Goal: Task Accomplishment & Management: Manage account settings

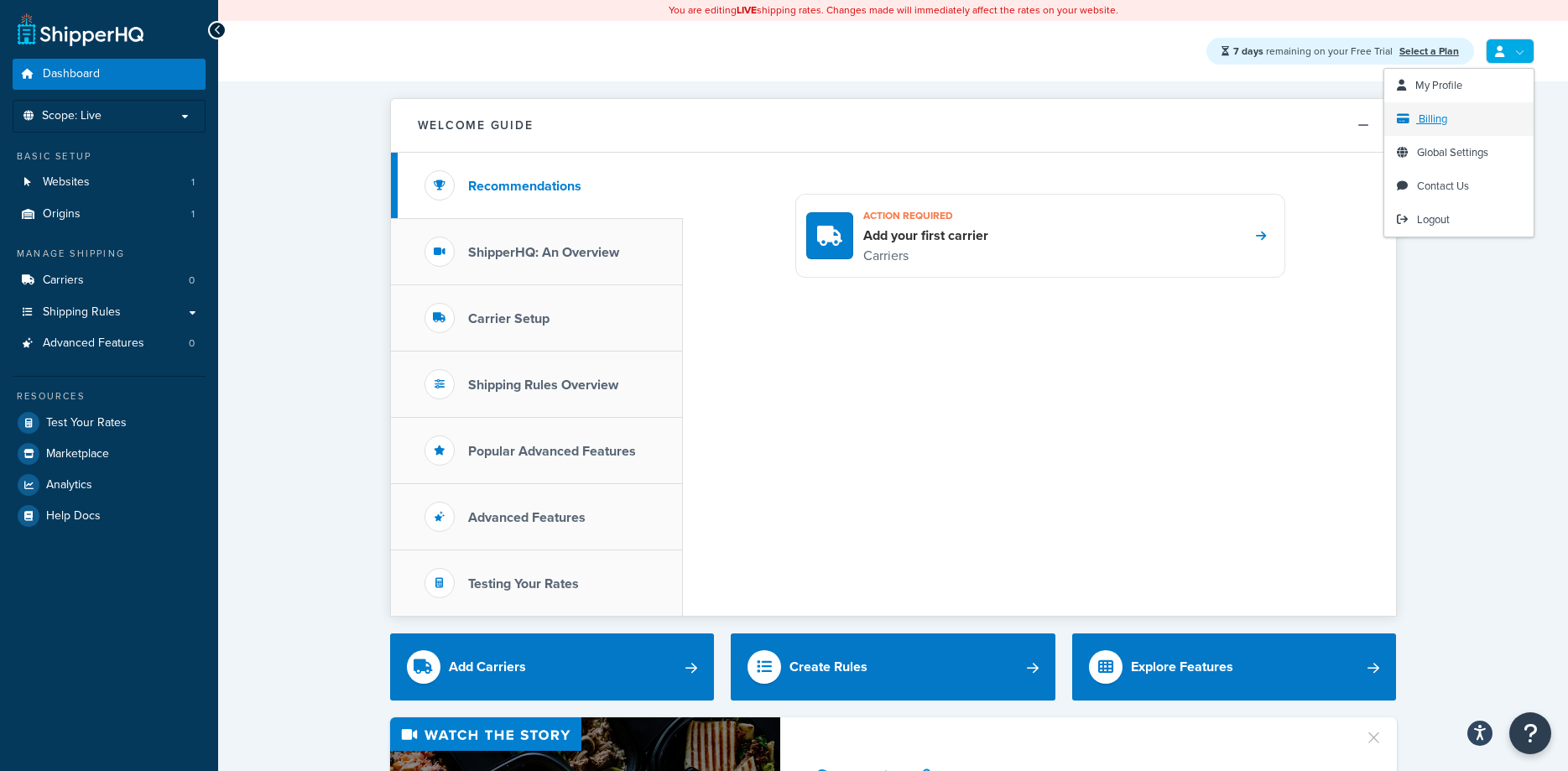
drag, startPoint x: 1512, startPoint y: 48, endPoint x: 1487, endPoint y: 107, distance: 64.1
click at [1513, 48] on link at bounding box center [1509, 51] width 48 height 25
click at [1431, 219] on span "Logout" at bounding box center [1433, 219] width 33 height 16
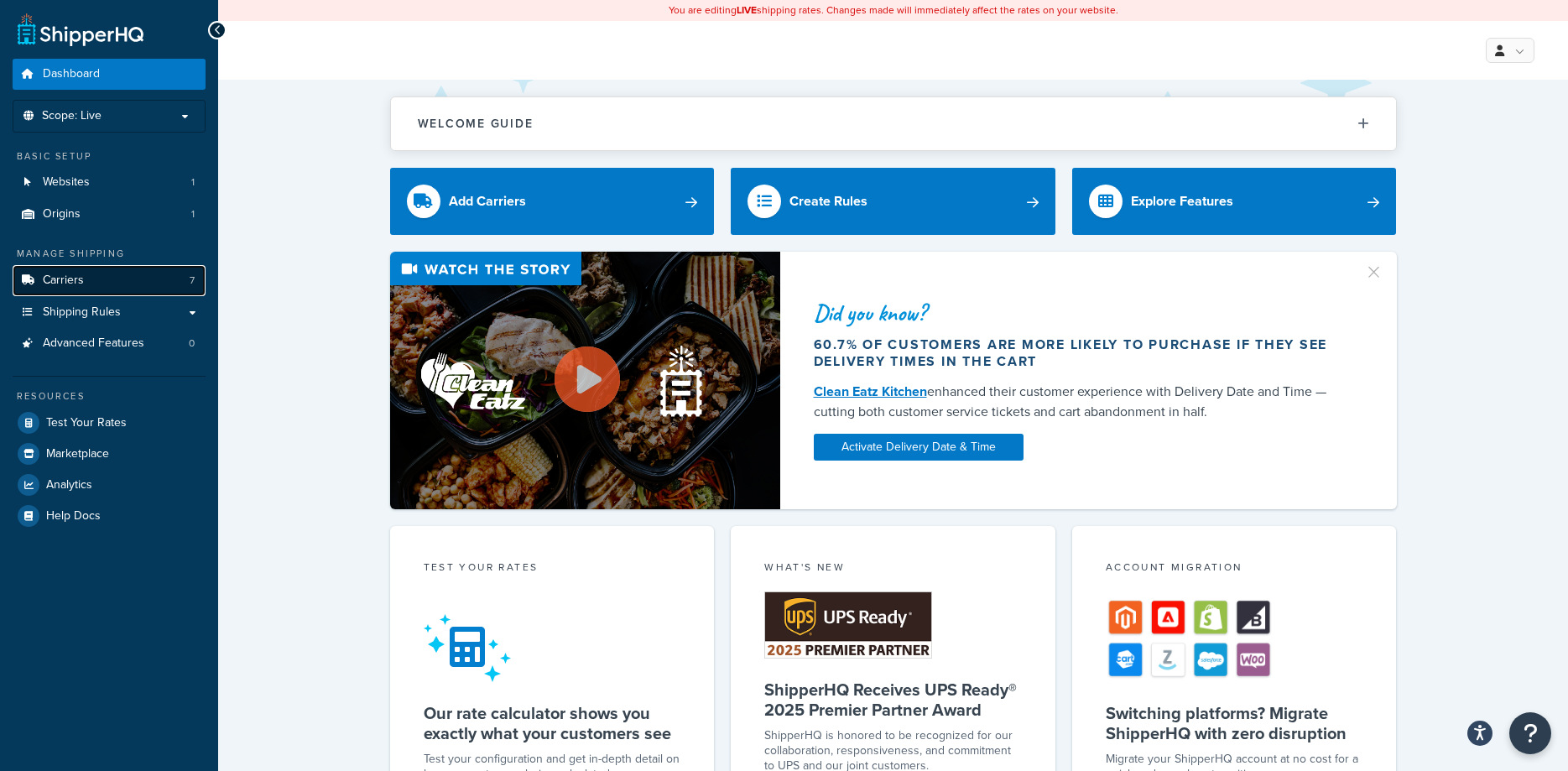
click at [103, 273] on link "Carriers 7" at bounding box center [109, 280] width 193 height 31
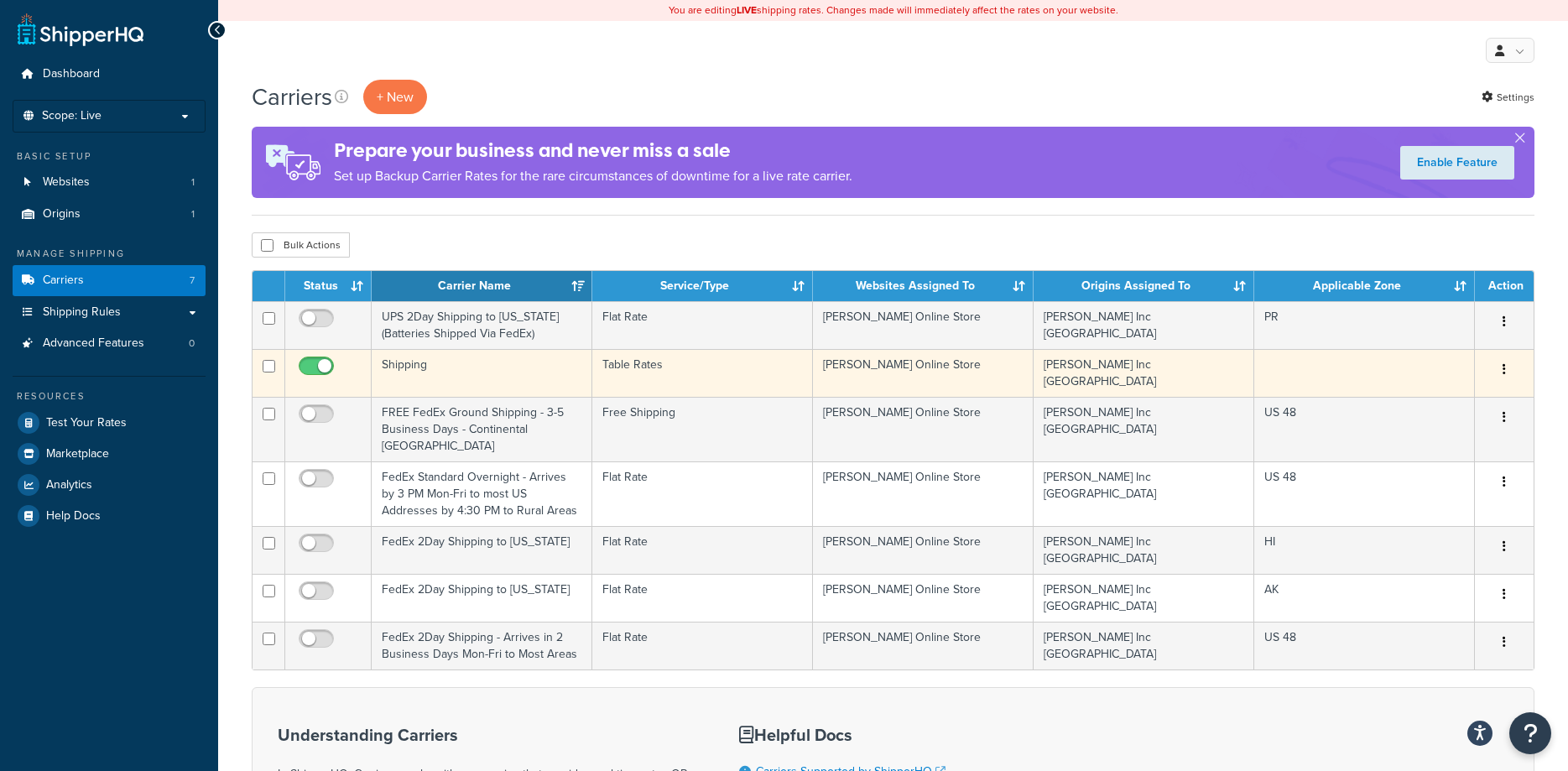
click at [1504, 374] on icon "button" at bounding box center [1504, 369] width 4 height 12
click at [1426, 406] on link "Edit" at bounding box center [1436, 404] width 133 height 35
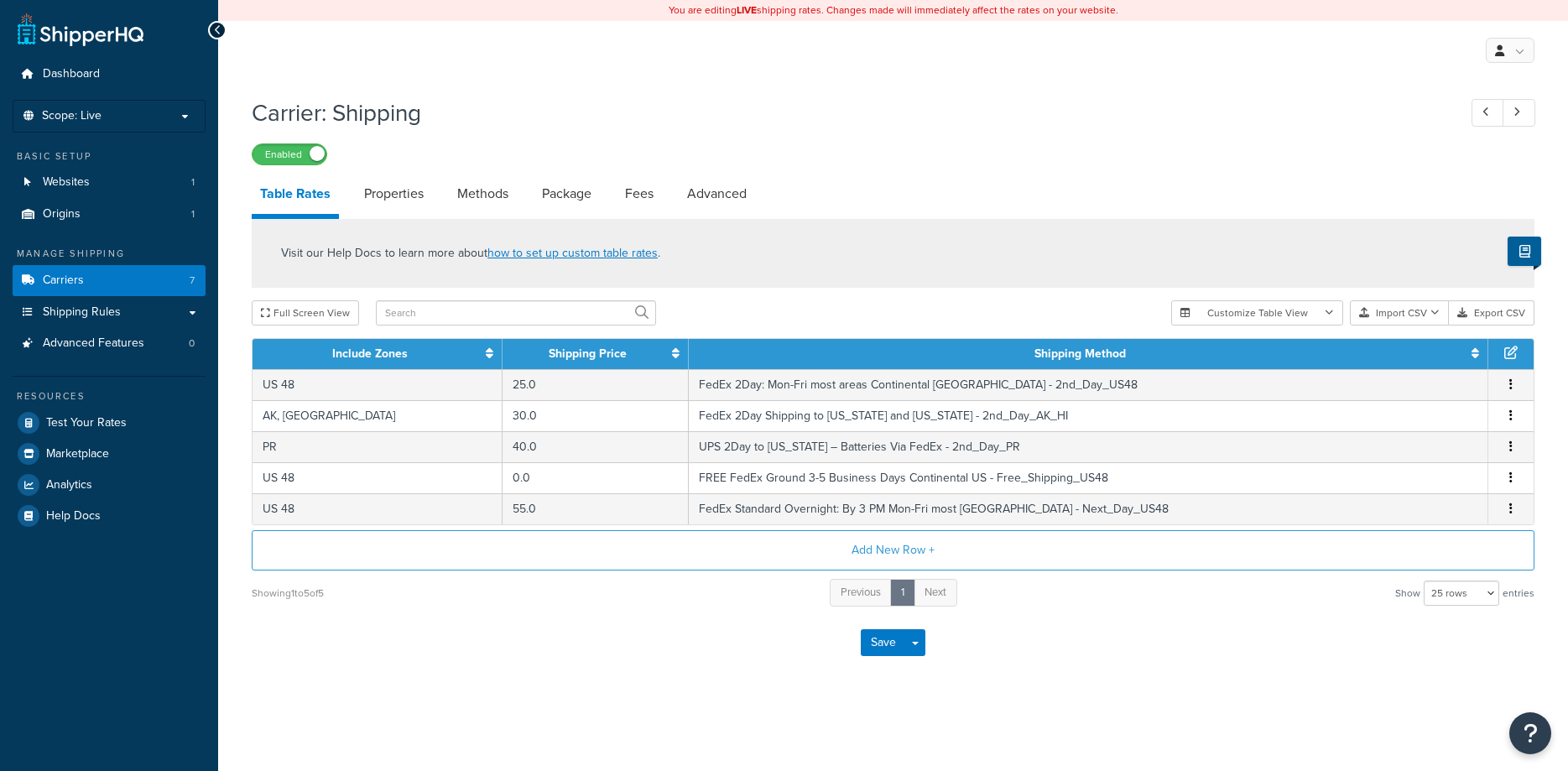
select select "25"
click at [485, 198] on link "Methods" at bounding box center [482, 194] width 68 height 40
select select "25"
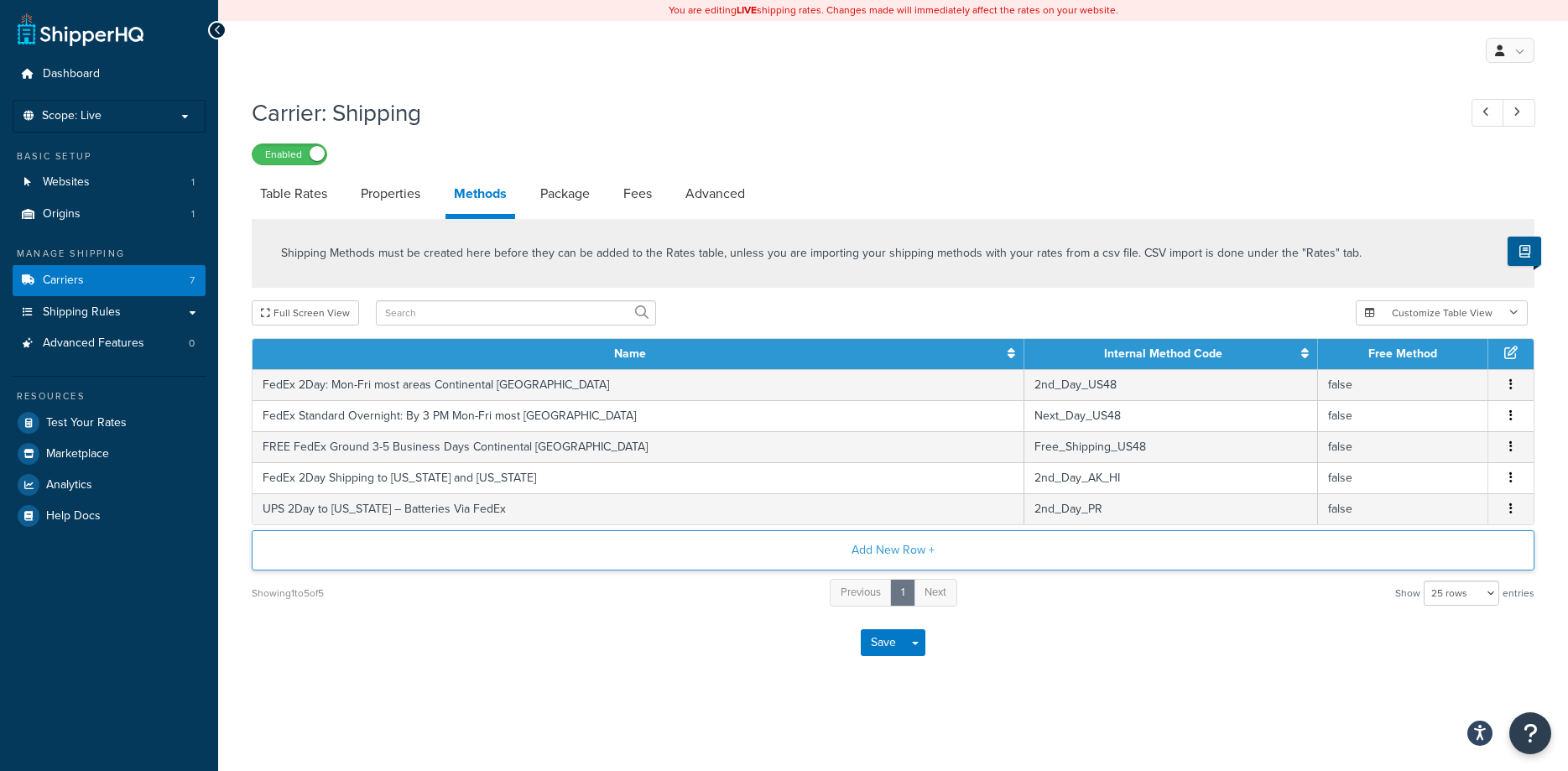
click at [883, 553] on button "Add New Row +" at bounding box center [893, 551] width 1282 height 40
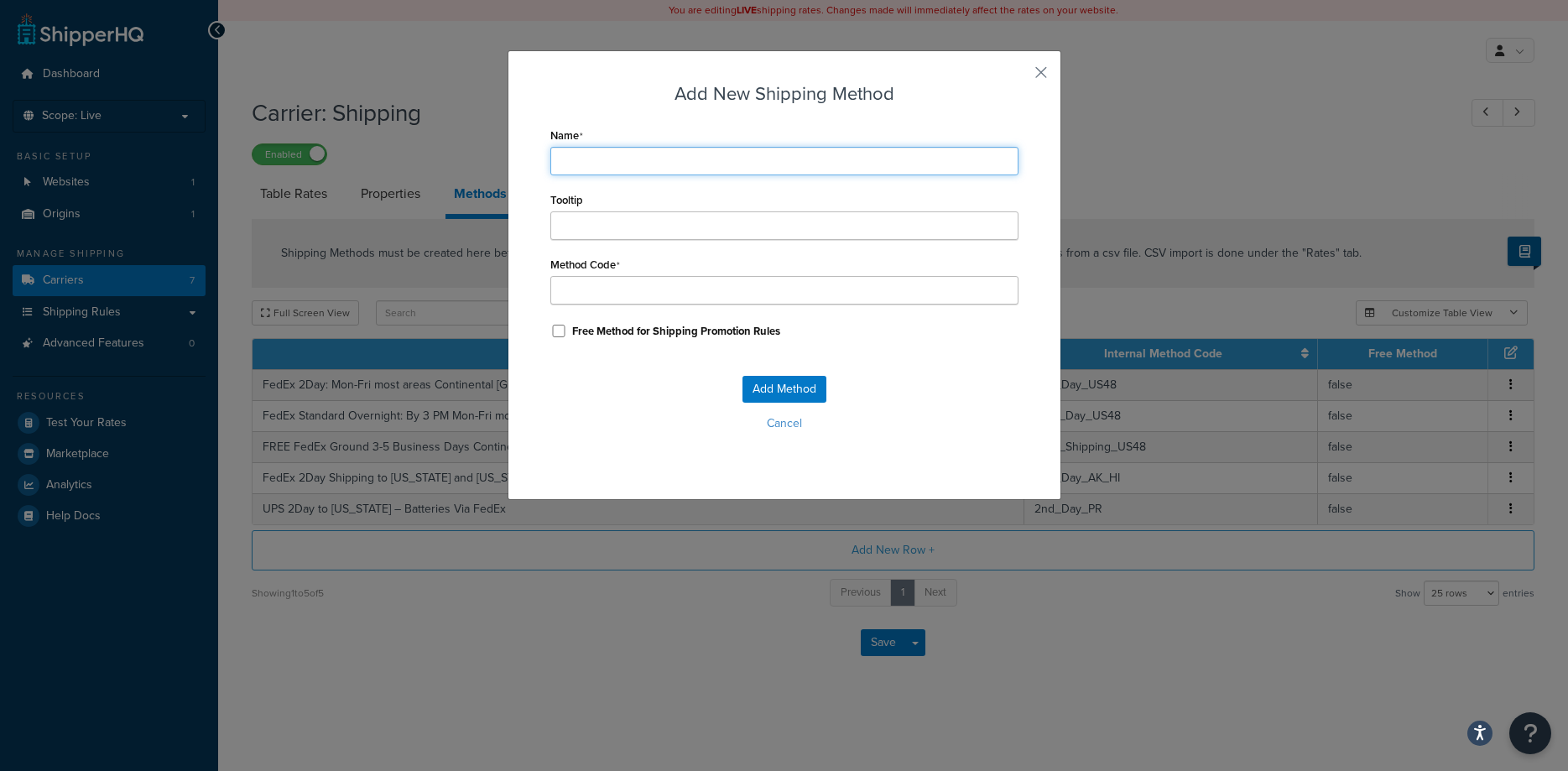
click at [595, 164] on input "Name" at bounding box center [784, 160] width 468 height 28
click at [792, 432] on button "Cancel" at bounding box center [784, 424] width 468 height 25
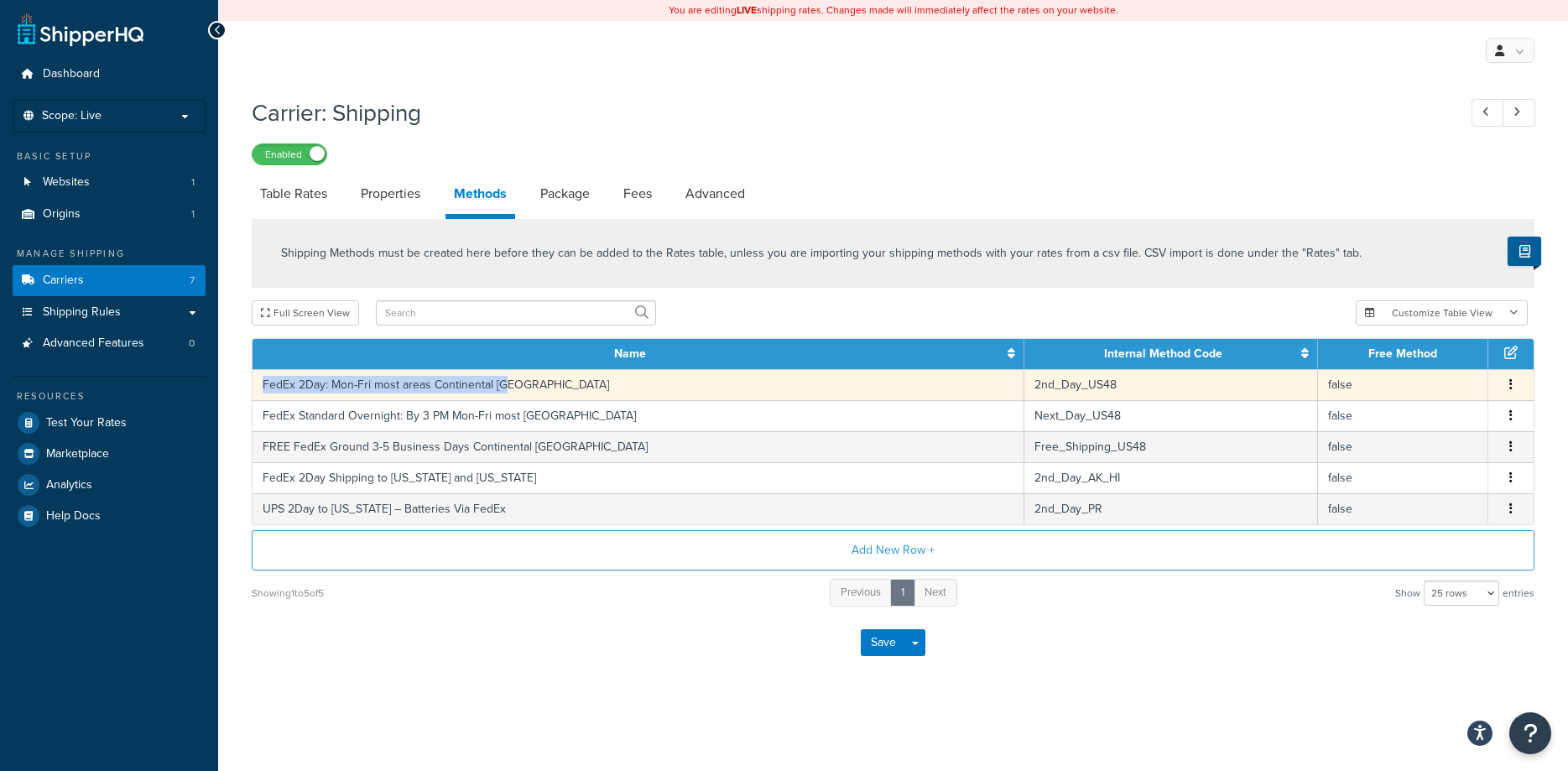
drag, startPoint x: 513, startPoint y: 387, endPoint x: 255, endPoint y: 391, distance: 258.0
click at [258, 391] on td "FedEx 2Day: Mon-Fri most areas Continental US" at bounding box center [638, 385] width 772 height 31
copy td "FedEx 2Day: Mon-Fri most areas Continental US"
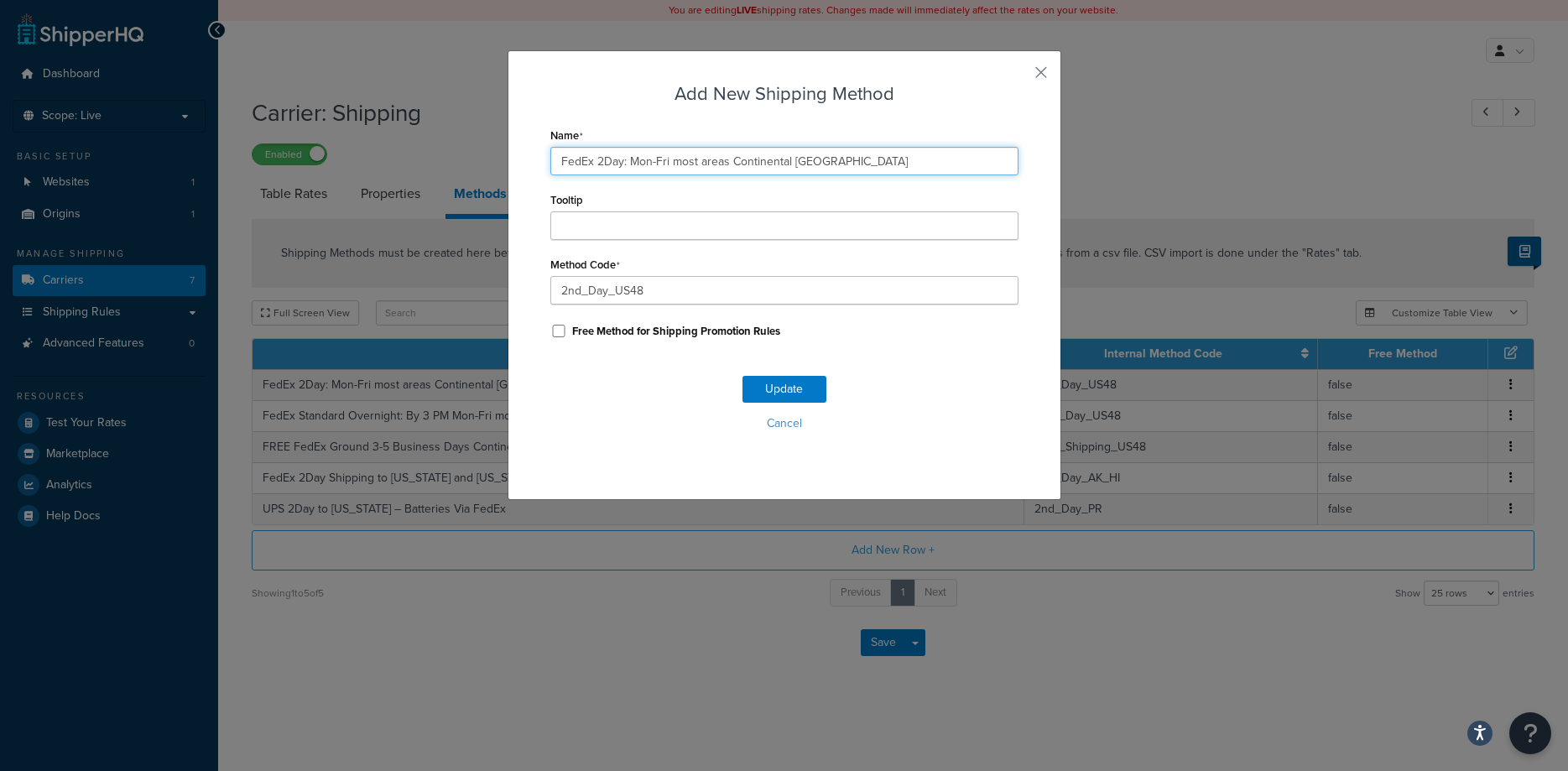
drag, startPoint x: 814, startPoint y: 167, endPoint x: 473, endPoint y: 177, distance: 341.1
click at [551, 176] on input "FedEx 2Day: Mon-Fri most areas Continental US" at bounding box center [784, 160] width 468 height 28
click at [784, 422] on button "Cancel" at bounding box center [784, 424] width 468 height 25
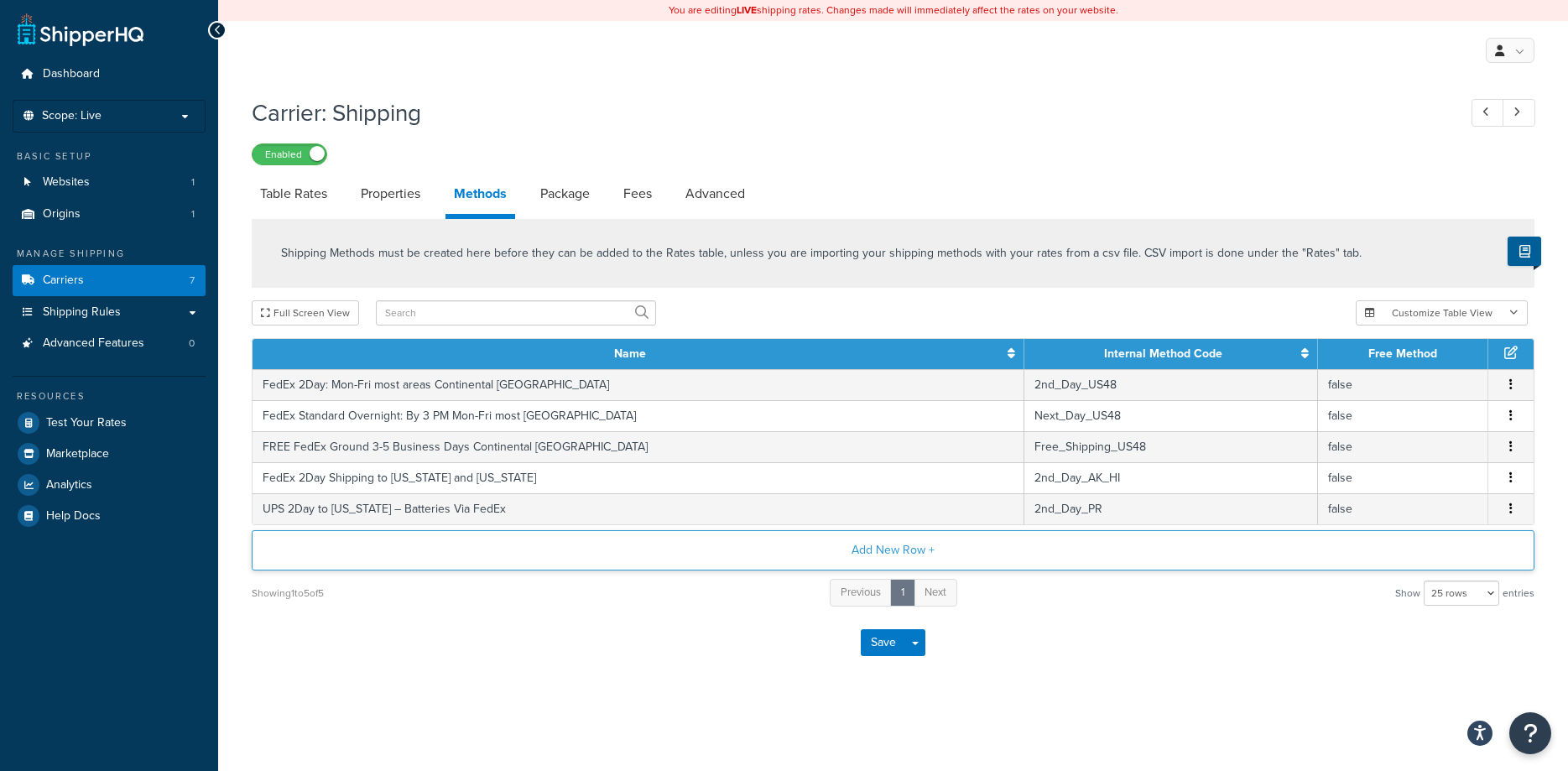
click at [850, 551] on button "Add New Row +" at bounding box center [893, 551] width 1282 height 40
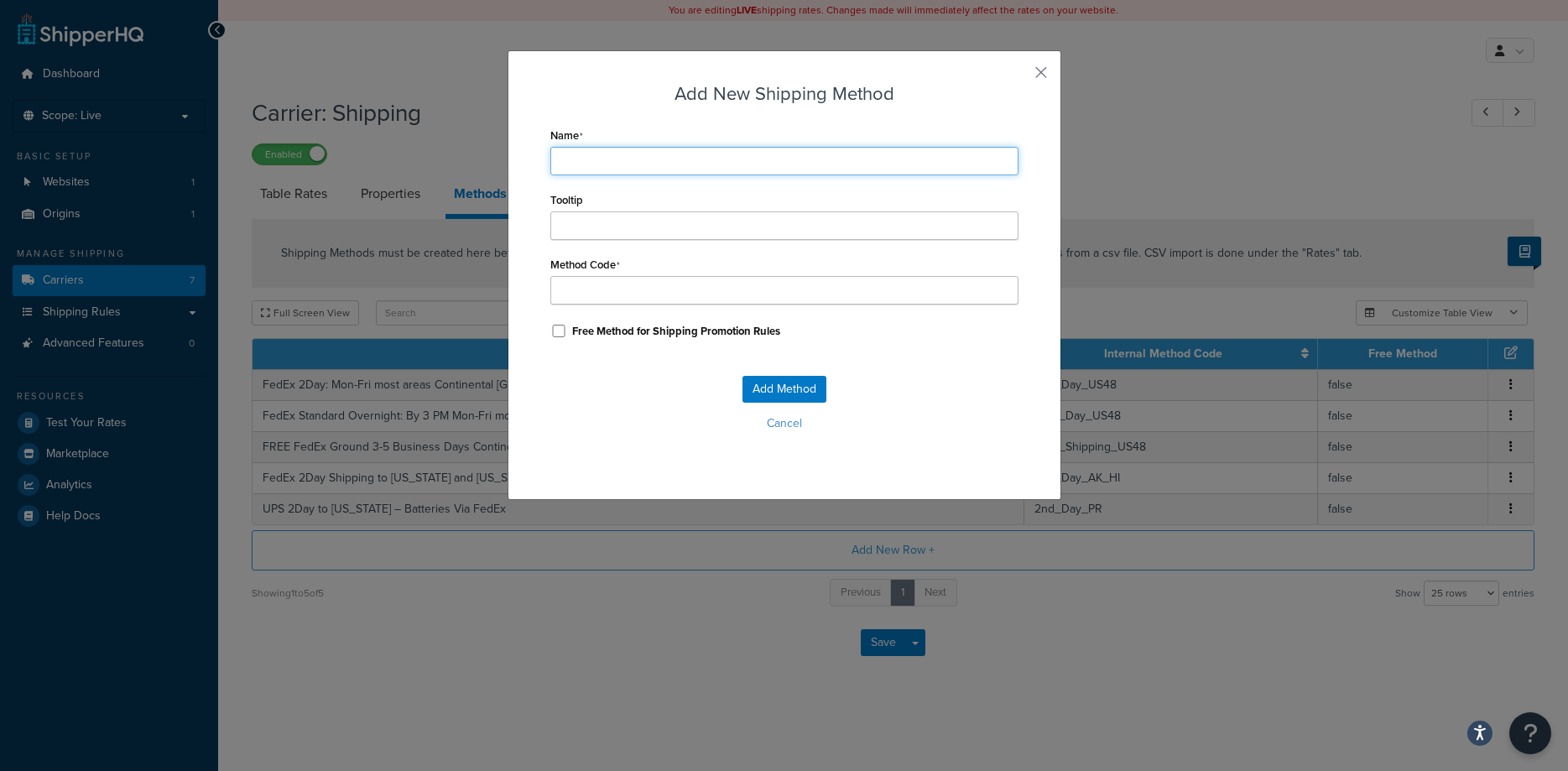
drag, startPoint x: 640, startPoint y: 168, endPoint x: 631, endPoint y: 165, distance: 9.5
click at [638, 167] on input "Name" at bounding box center [784, 160] width 468 height 28
paste input "FedEx 2Day: Mon-Fri most areas Continental US"
type input "FedEx 2Day: Mon-Fri most areas Continental US"
type input "FedEx_2Day:_Mon-Fri_most_areas_Continental_US"
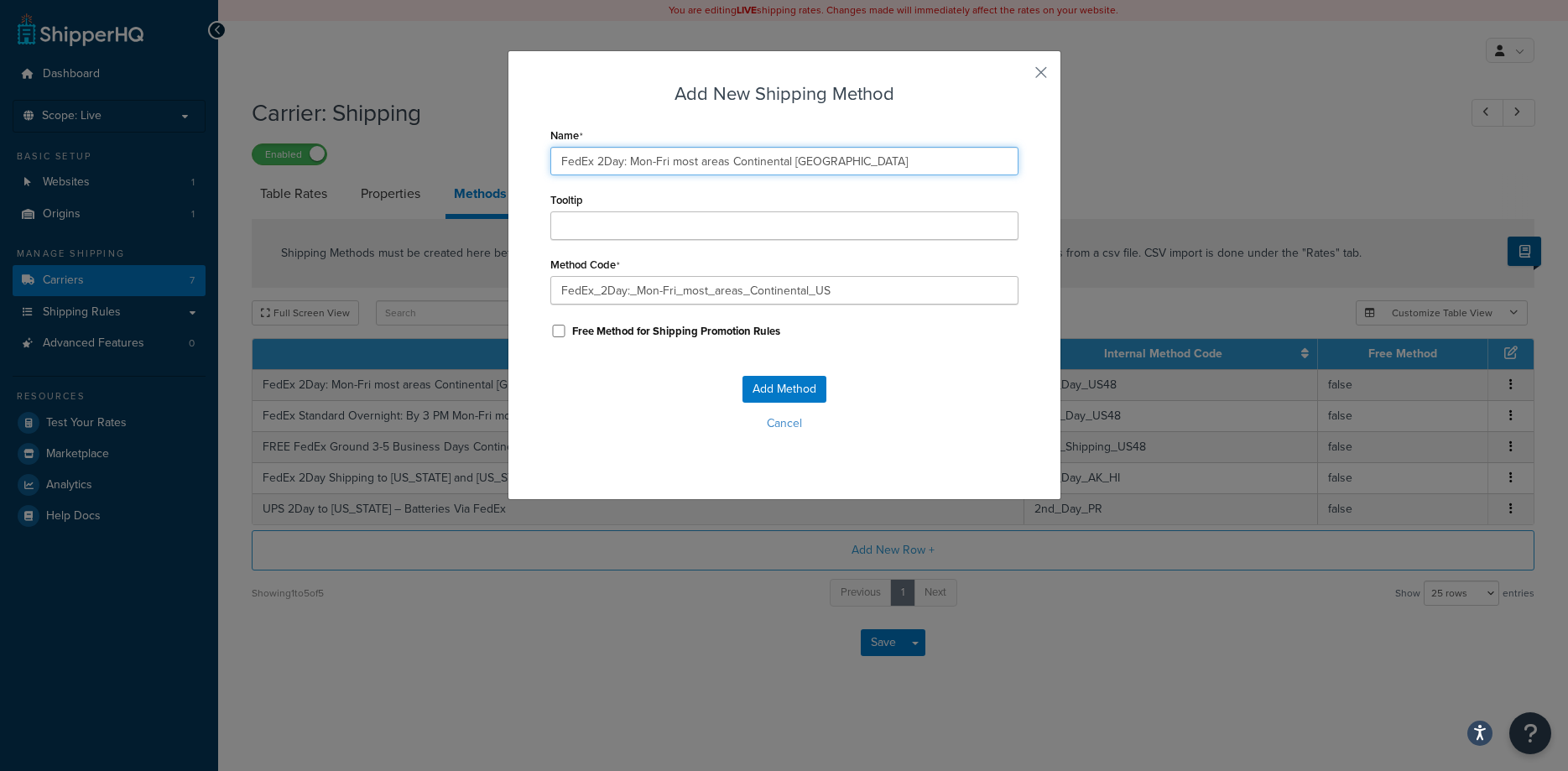
type input "FedEx Day: Mon-Fri most areas Continental US"
type input "FedEx_Day:_Mon-Fri_most_areas_Continental_US"
type input "FedEx 3Day: Mon-Fri most areas Continental US"
type input "FedEx_3Day:_Mon-Fri_most_areas_Continental_US"
type input "FedEx 3Day: Mon-Fri most areas Continental US"
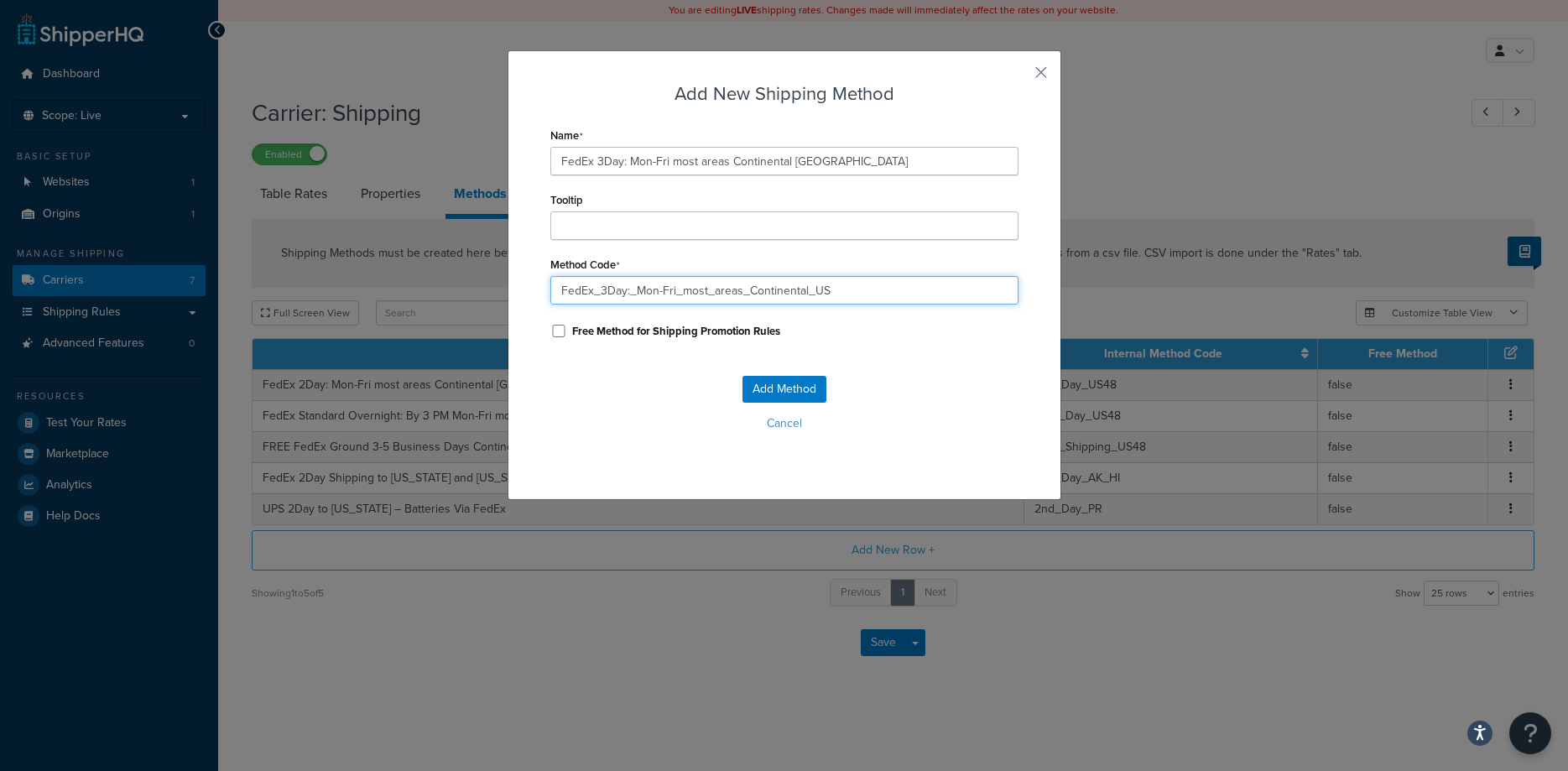
drag, startPoint x: 847, startPoint y: 290, endPoint x: 468, endPoint y: 329, distance: 381.0
click at [551, 305] on input "FedEx_3Day:_Mon-Fri_most_areas_Continental_US" at bounding box center [784, 289] width 468 height 28
click at [1018, 76] on button "button" at bounding box center [1016, 78] width 5 height 5
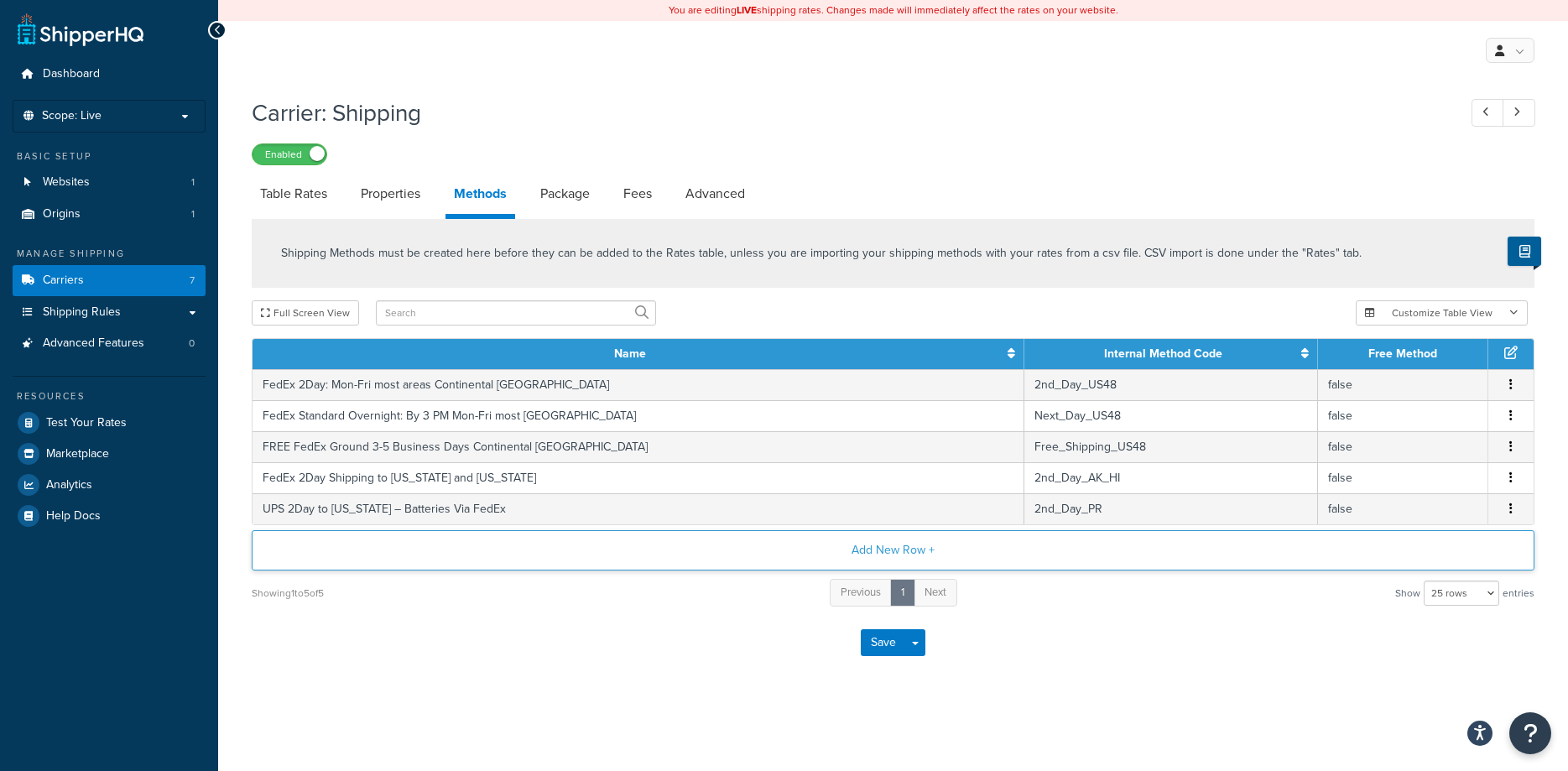
click at [880, 549] on button "Add New Row +" at bounding box center [893, 551] width 1282 height 40
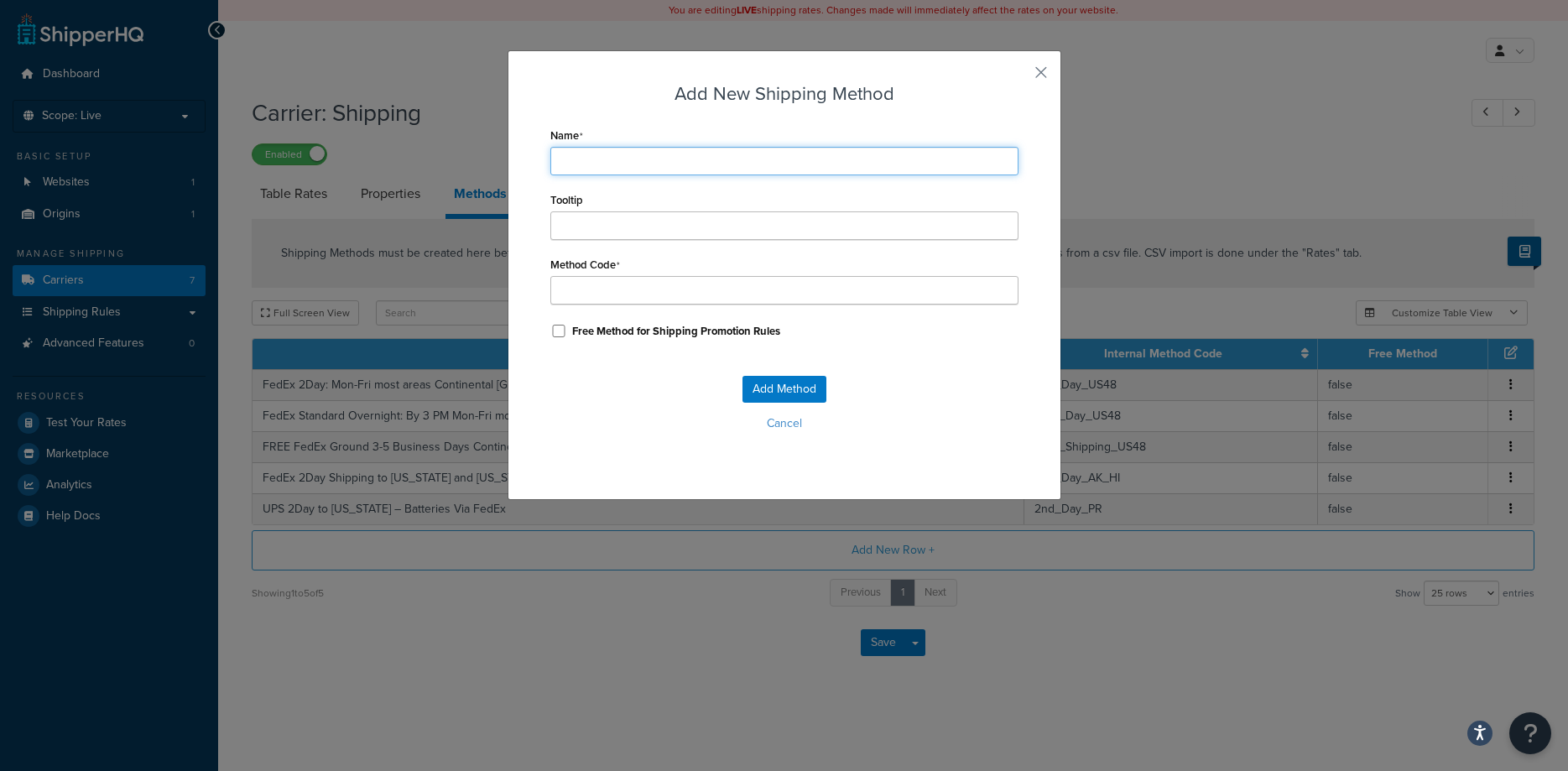
click at [677, 157] on input "Name" at bounding box center [784, 160] width 468 height 28
paste input "FedEx 2Day: Mon-Fri most areas Continental [GEOGRAPHIC_DATA]"
type input "FedEx 2Day: Mon-Fri most areas Continental [GEOGRAPHIC_DATA]"
type input "FedEx_2Day:_Mon-Fri_most_areas_Continental_US"
type input "FedEx 2Day: Mon-Fri most areas Continental [GEOGRAPHIC_DATA]"
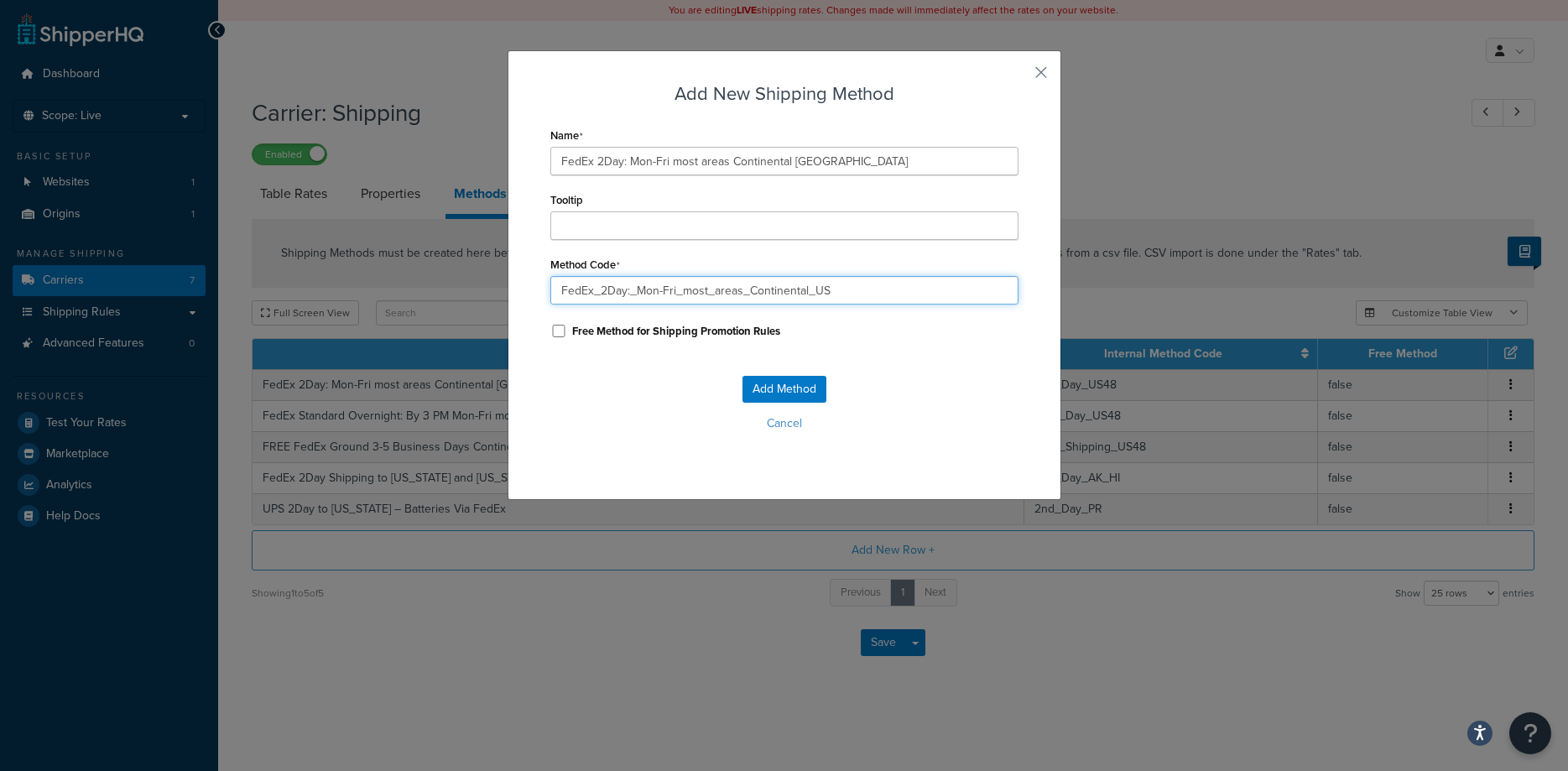
drag, startPoint x: 847, startPoint y: 289, endPoint x: 463, endPoint y: 299, distance: 384.1
click at [551, 299] on input "FedEx_2Day:_Mon-Fri_most_areas_Continental_US" at bounding box center [784, 289] width 468 height 28
type input "3rd_Day_US48"
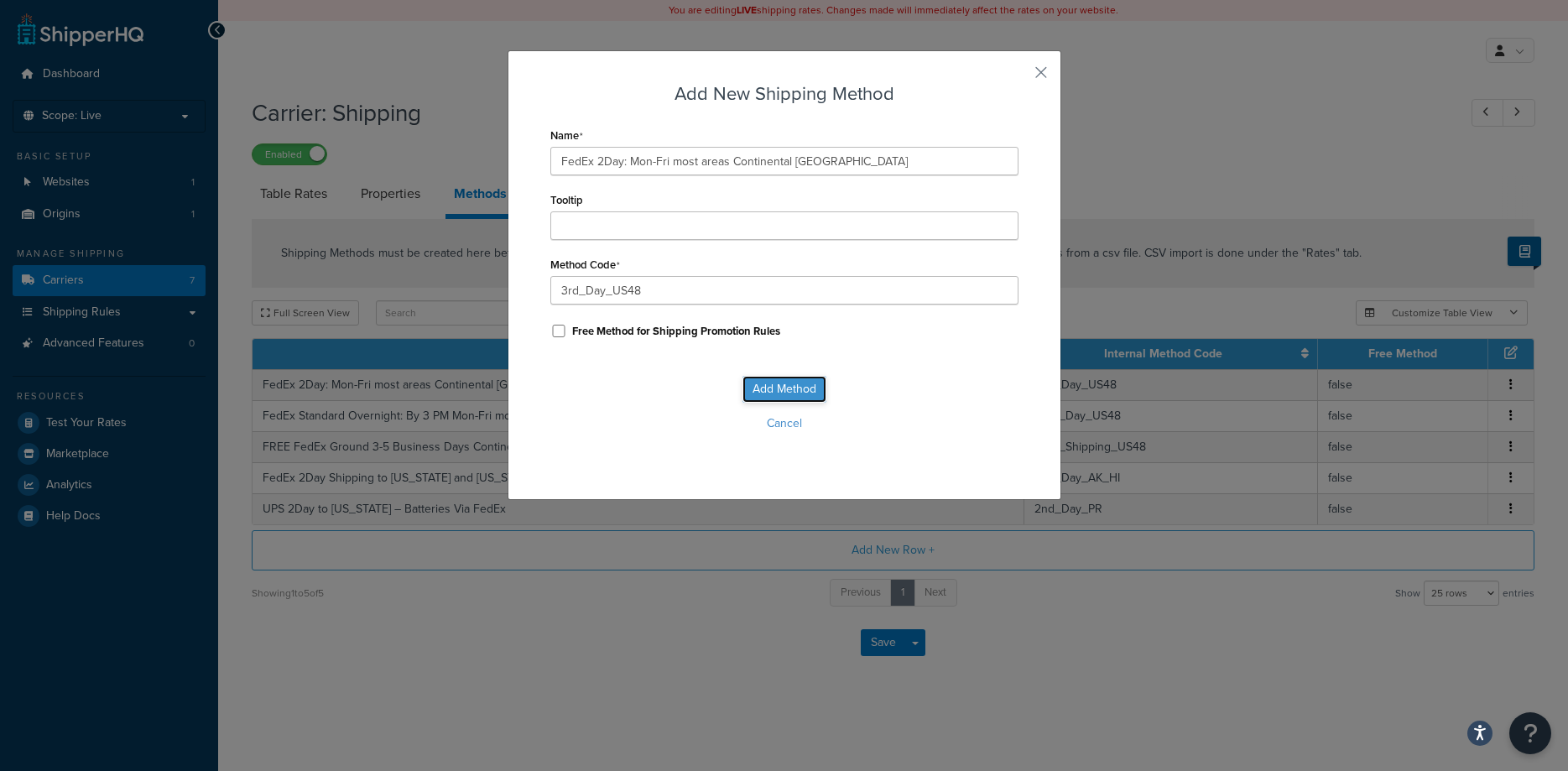
click at [798, 384] on button "Add Method" at bounding box center [784, 389] width 84 height 26
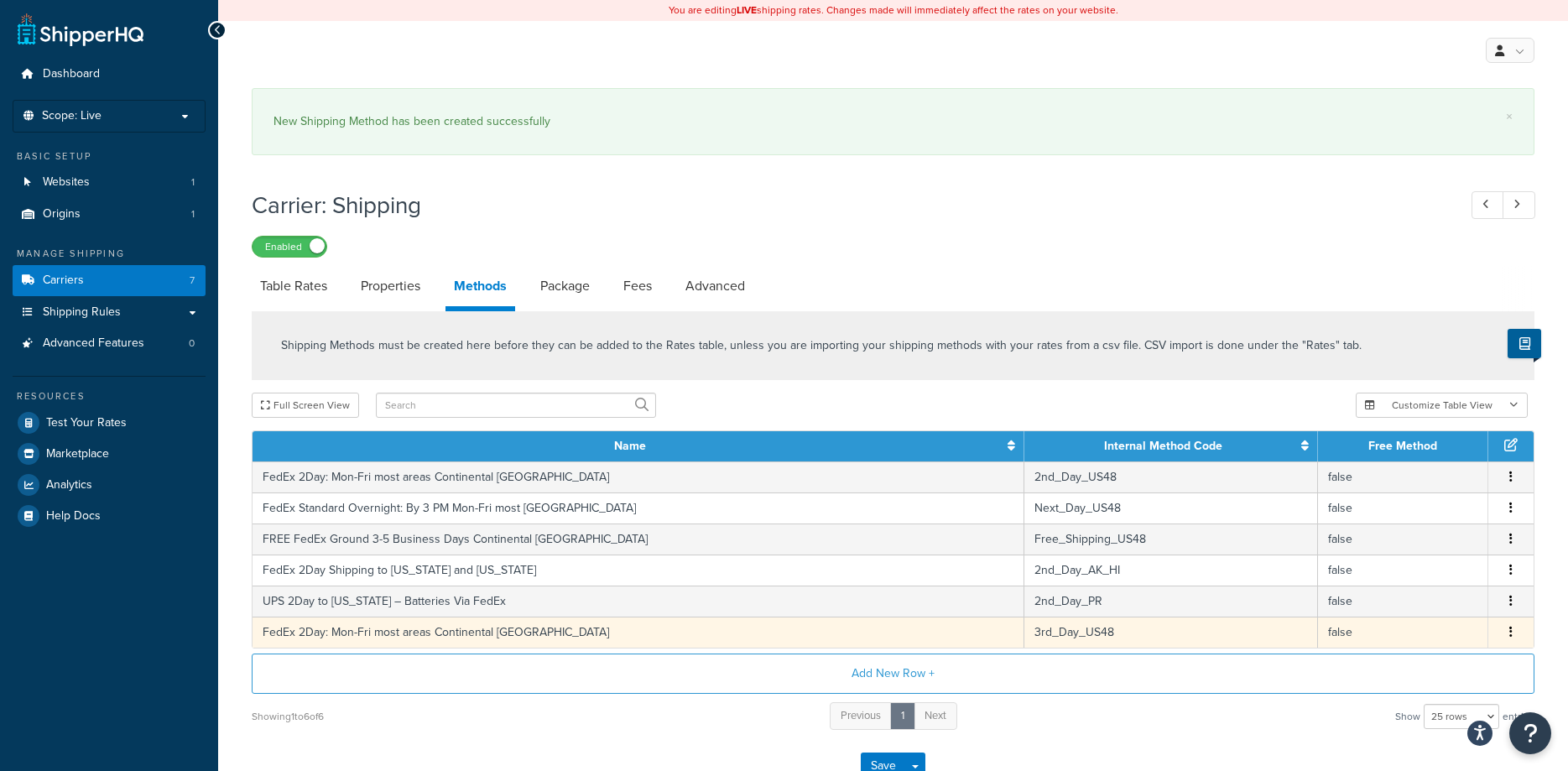
click at [1515, 637] on button "button" at bounding box center [1511, 633] width 14 height 18
click at [1423, 616] on div "Edit" at bounding box center [1426, 618] width 119 height 35
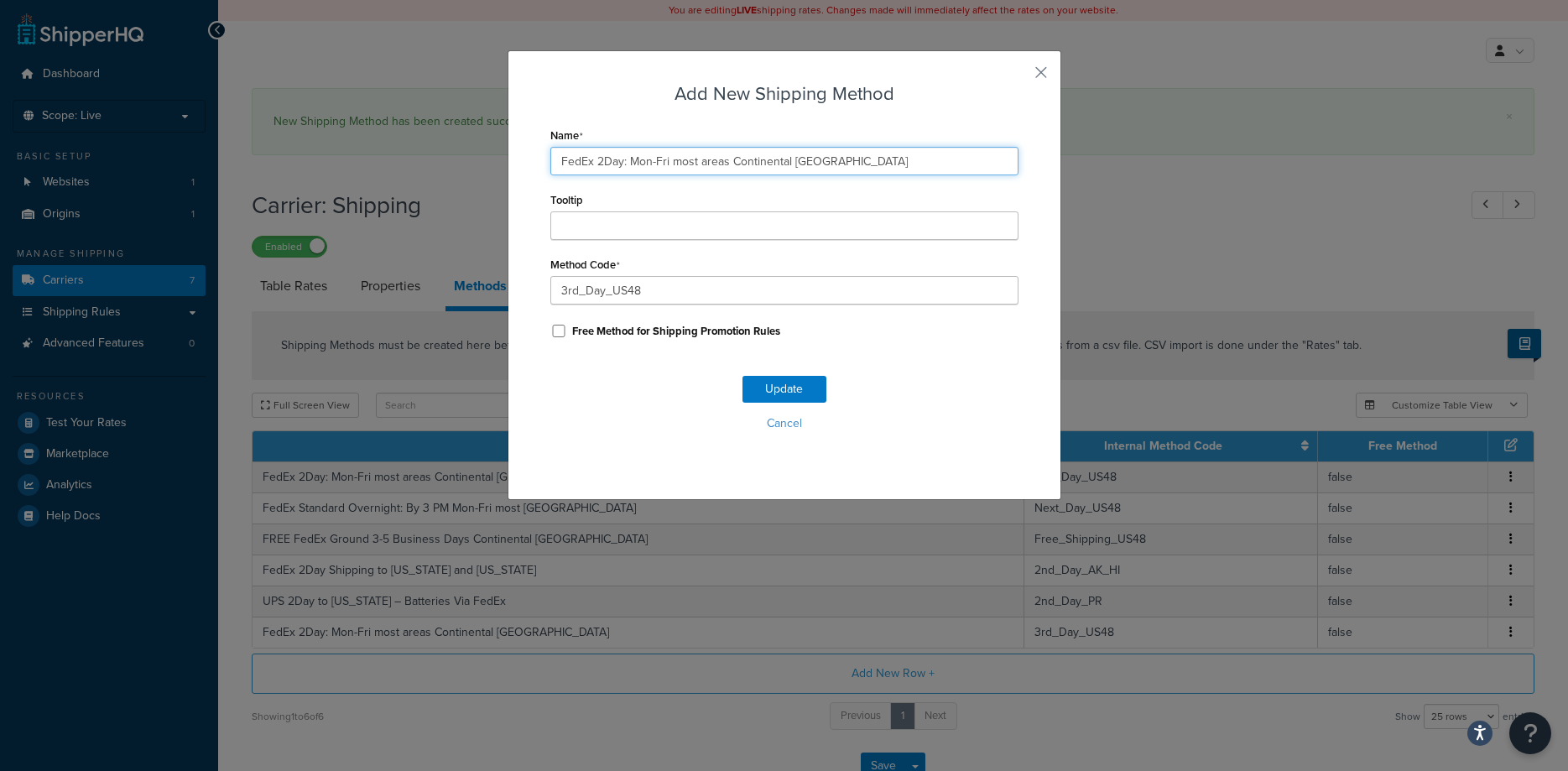
click at [605, 159] on input "FedEx 2Day: Mon-Fri most areas Continental [GEOGRAPHIC_DATA]" at bounding box center [784, 160] width 468 height 28
type input "FedEx 3Day: Mon-Fri most areas Continental [GEOGRAPHIC_DATA]"
click at [759, 385] on button "Update" at bounding box center [784, 389] width 84 height 26
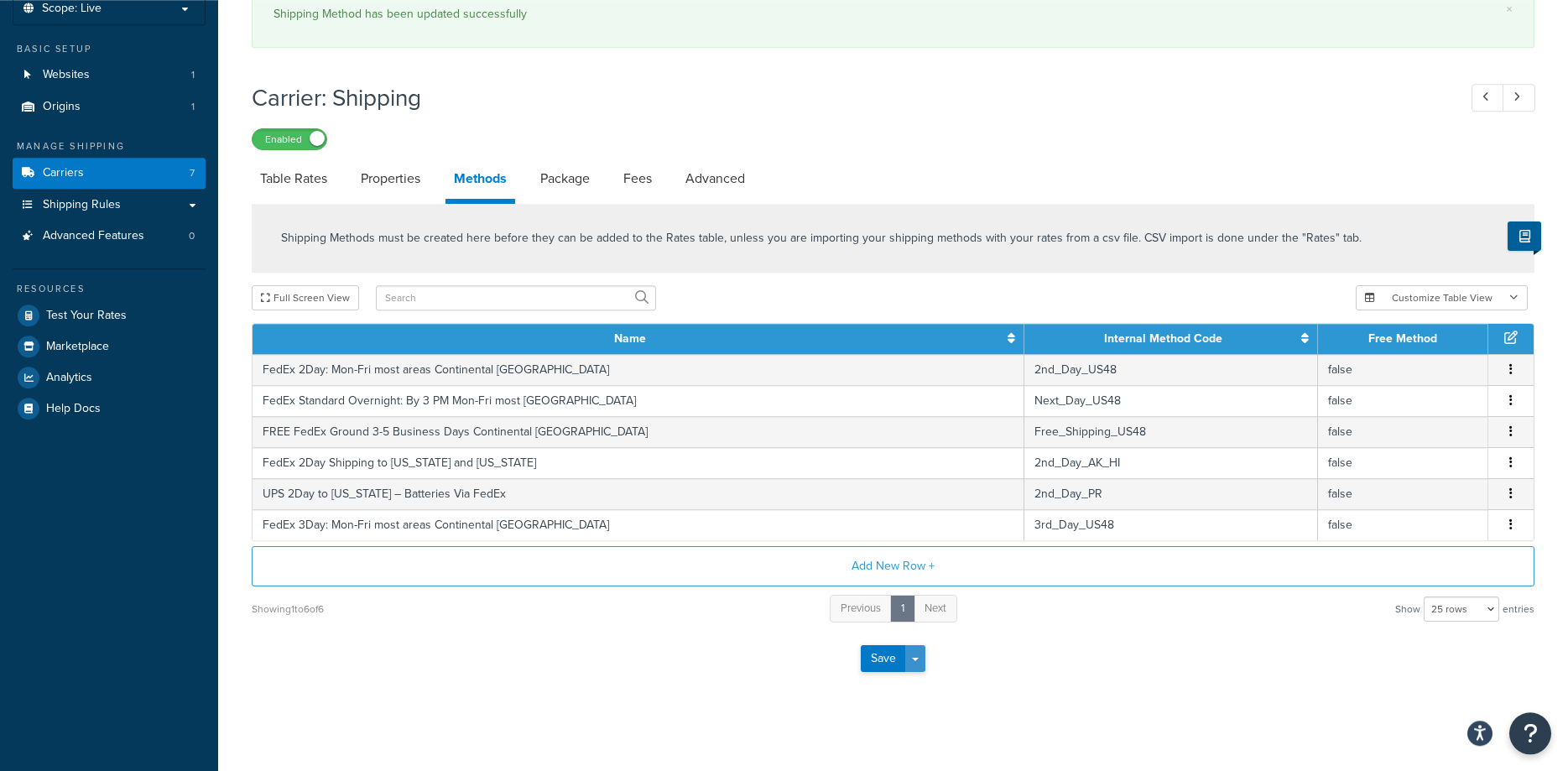
scroll to position [116, 0]
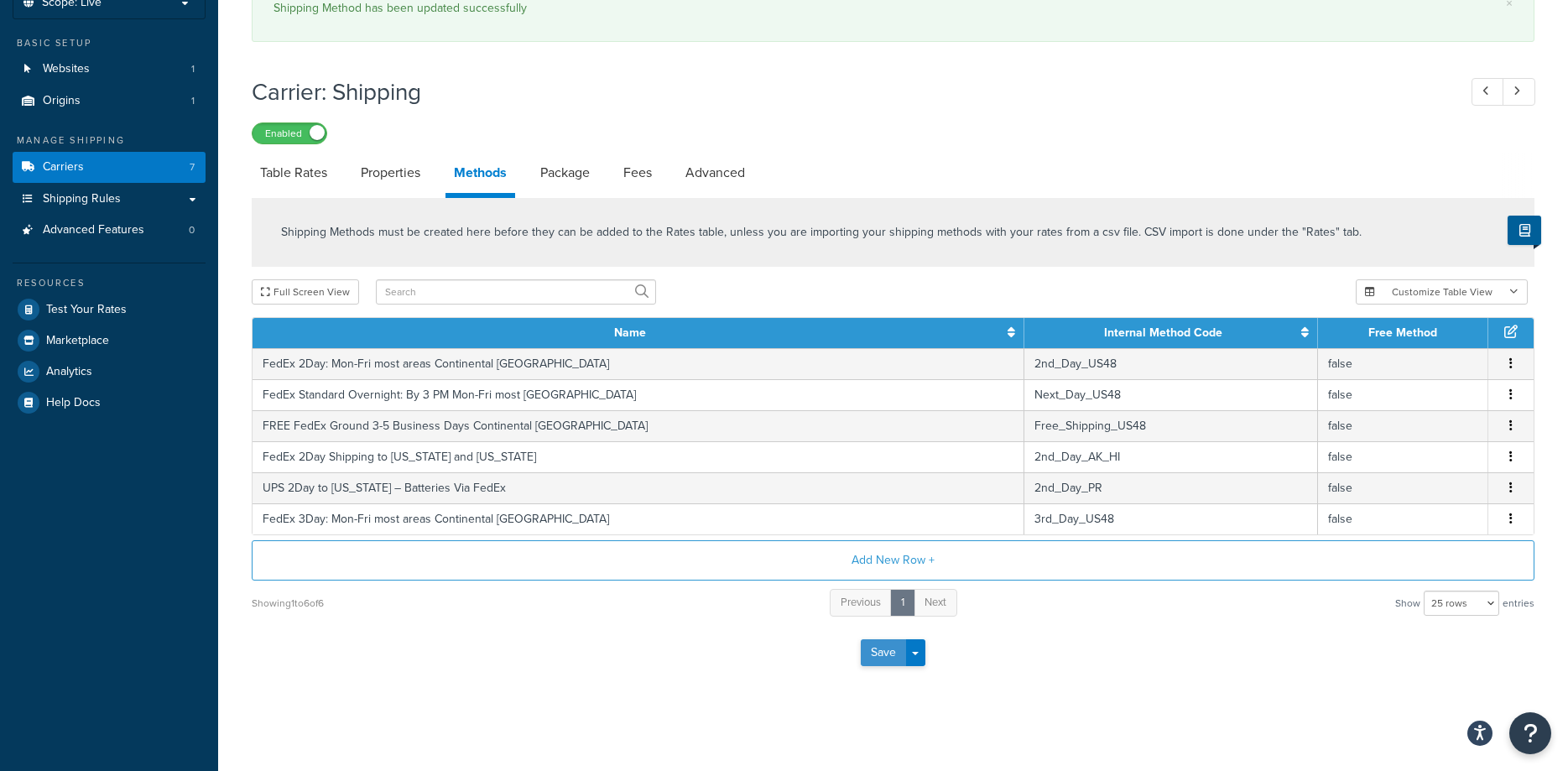
click at [889, 653] on button "Save" at bounding box center [884, 652] width 46 height 26
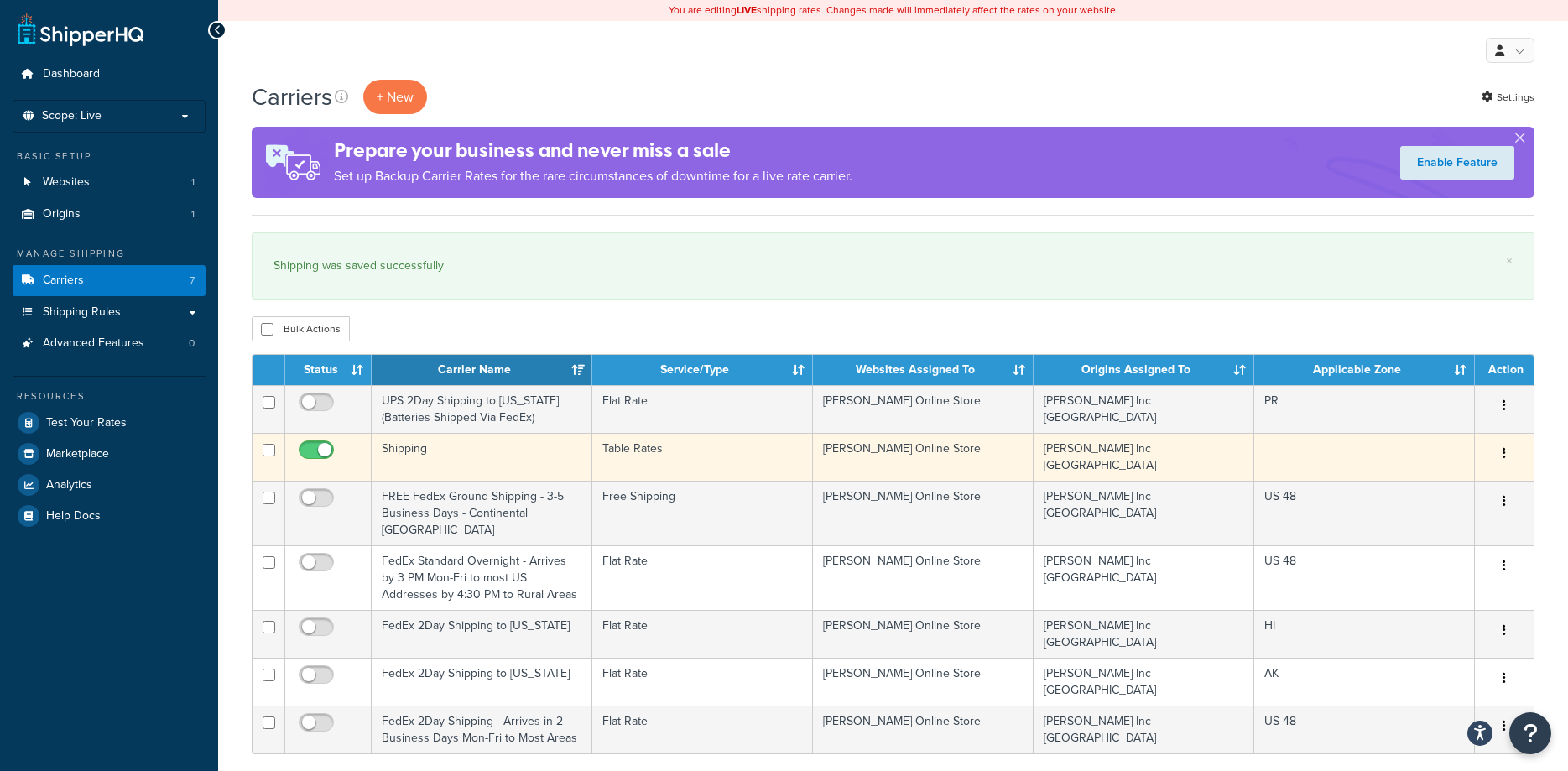
click at [1495, 456] on button "button" at bounding box center [1504, 453] width 24 height 26
click at [1431, 487] on link "Edit" at bounding box center [1436, 488] width 133 height 35
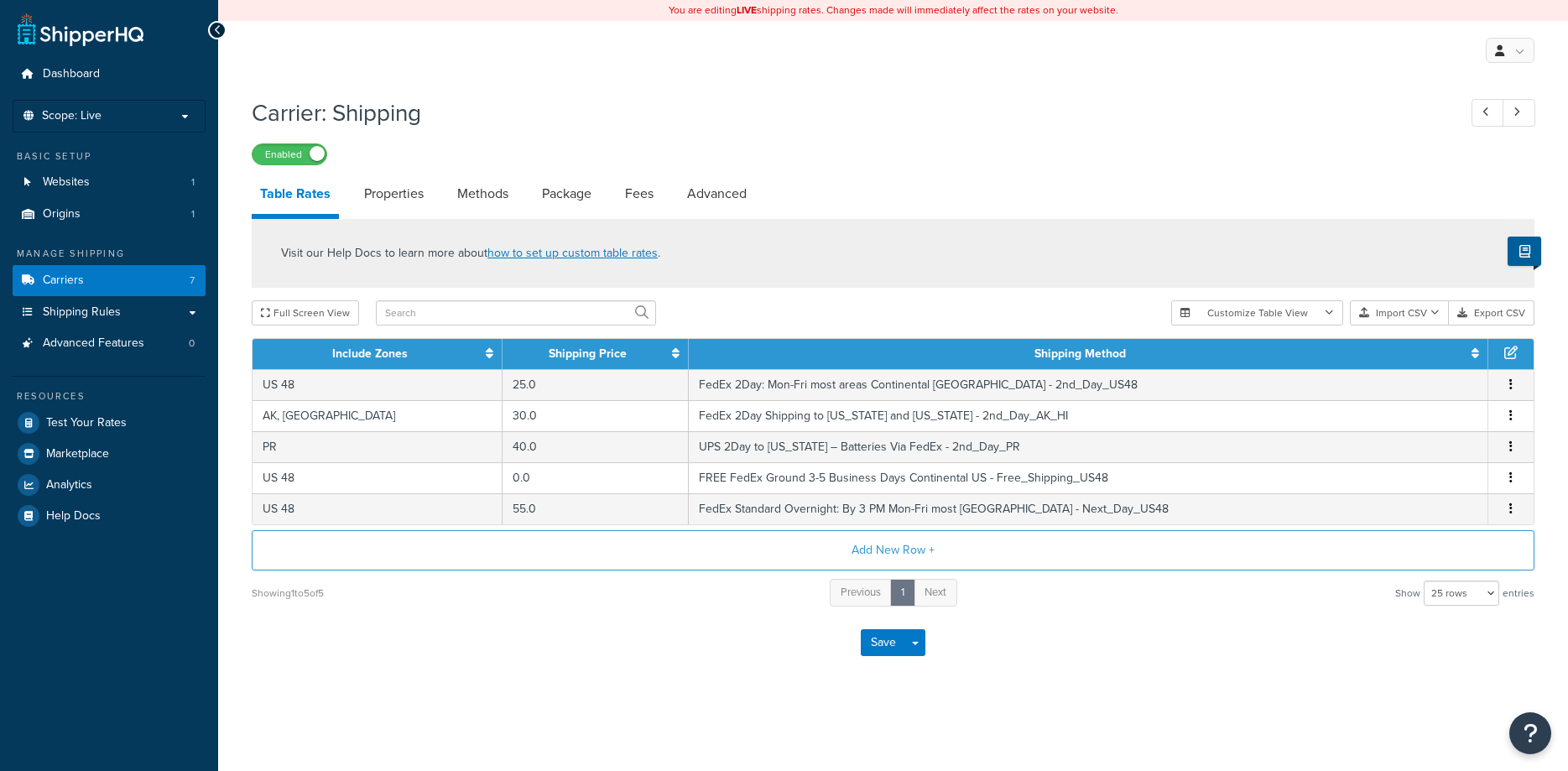
select select "25"
click at [905, 550] on button "Add New Row +" at bounding box center [893, 551] width 1282 height 40
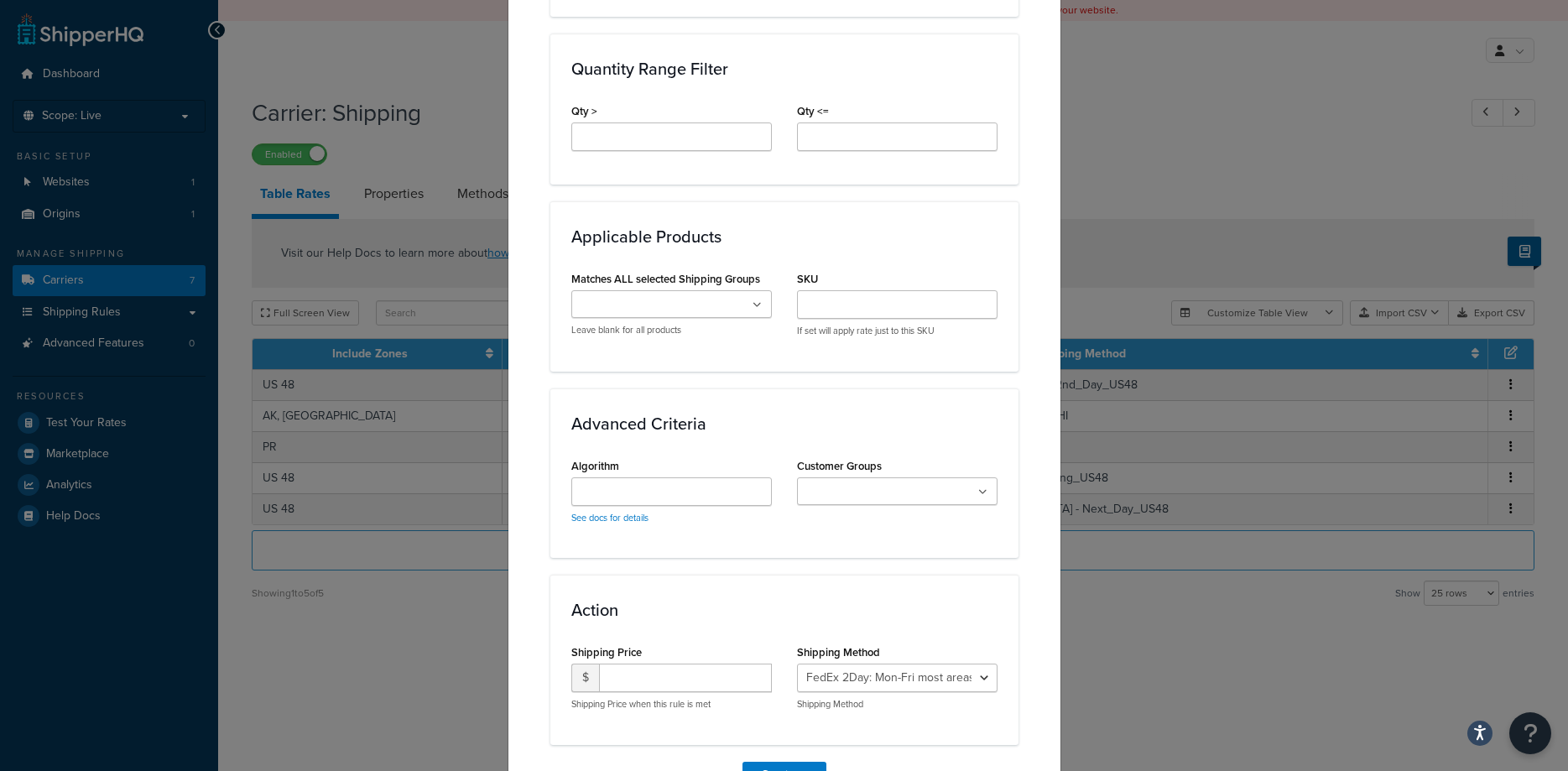
scroll to position [877, 0]
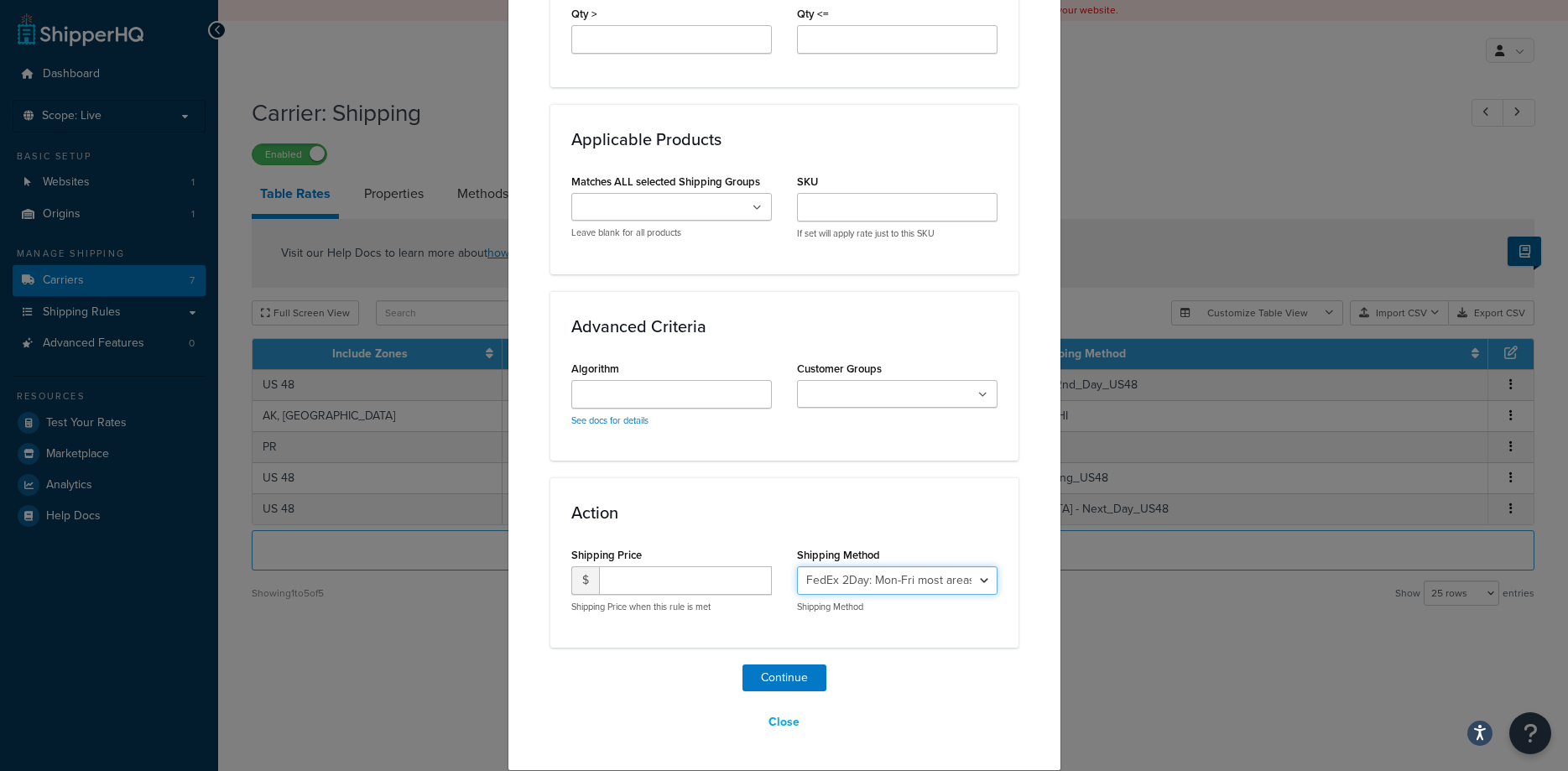
select select "181951"
click option "FedEx 3Day: Mon-Fri most areas Continental US - 3rd_Day_US48" at bounding box center [0, 0] width 0 height 0
click at [673, 579] on input "number" at bounding box center [685, 580] width 173 height 28
type input "4"
type input "20"
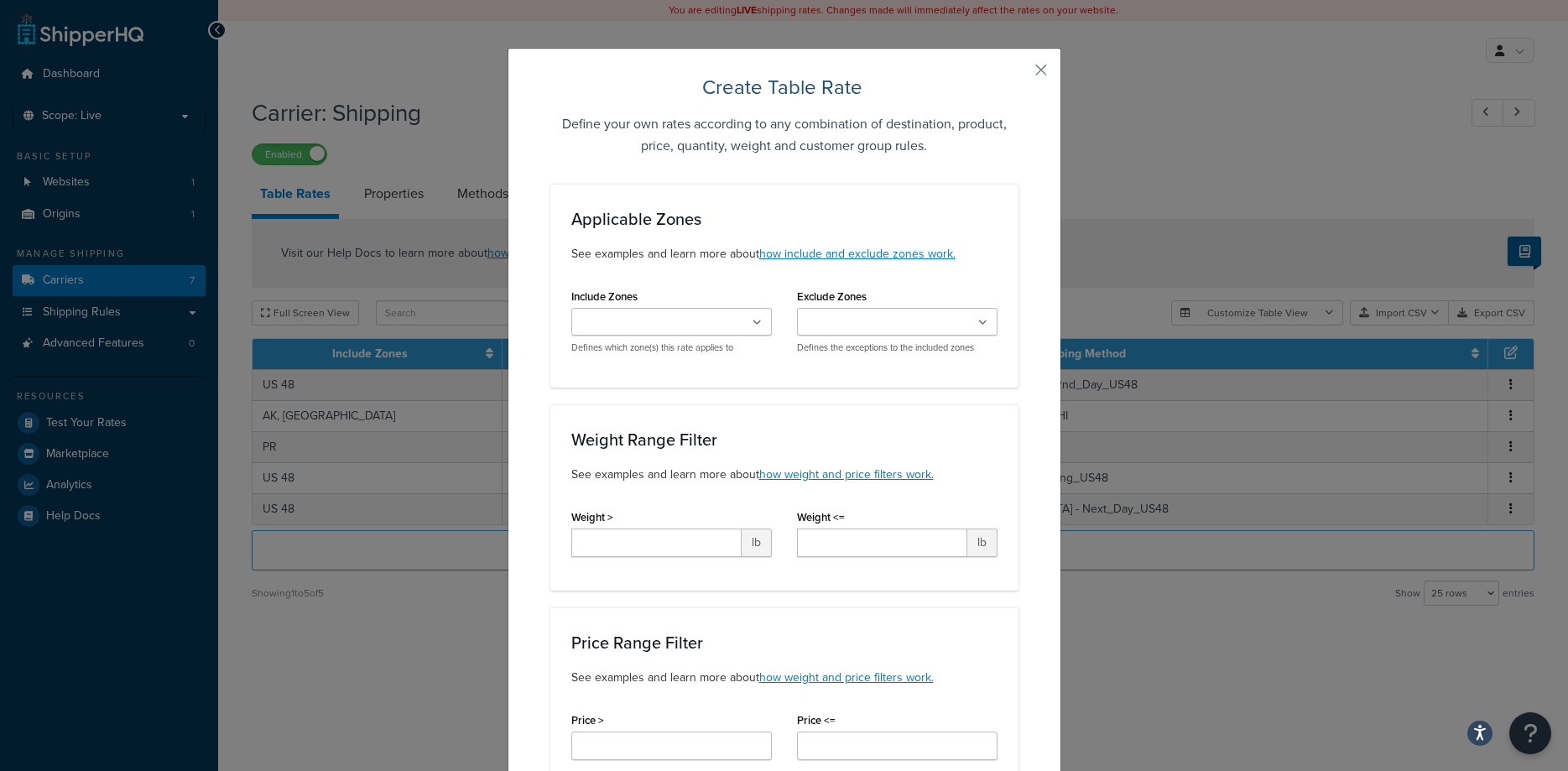
scroll to position [0, 0]
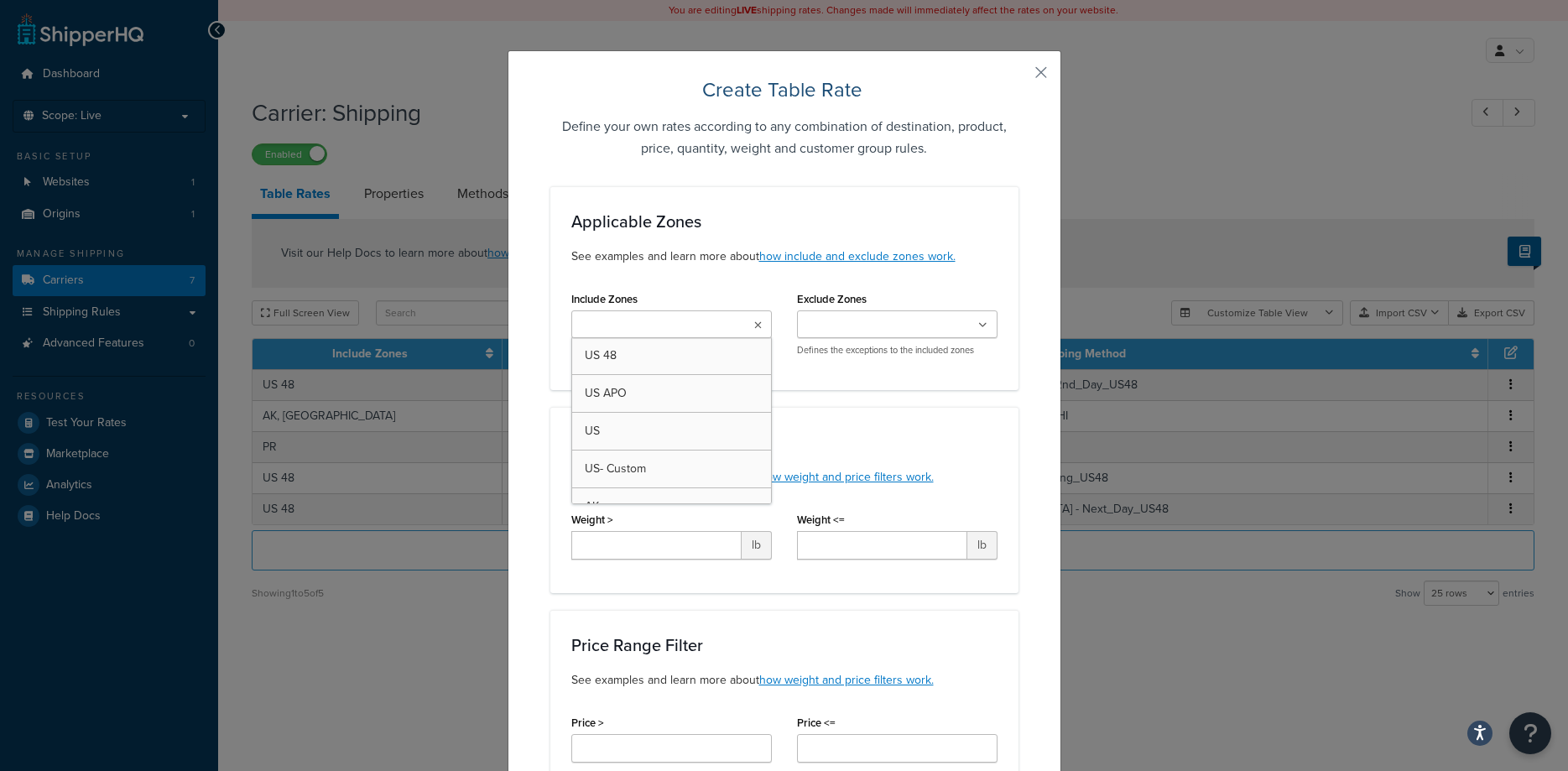
click at [762, 328] on ul at bounding box center [672, 324] width 200 height 27
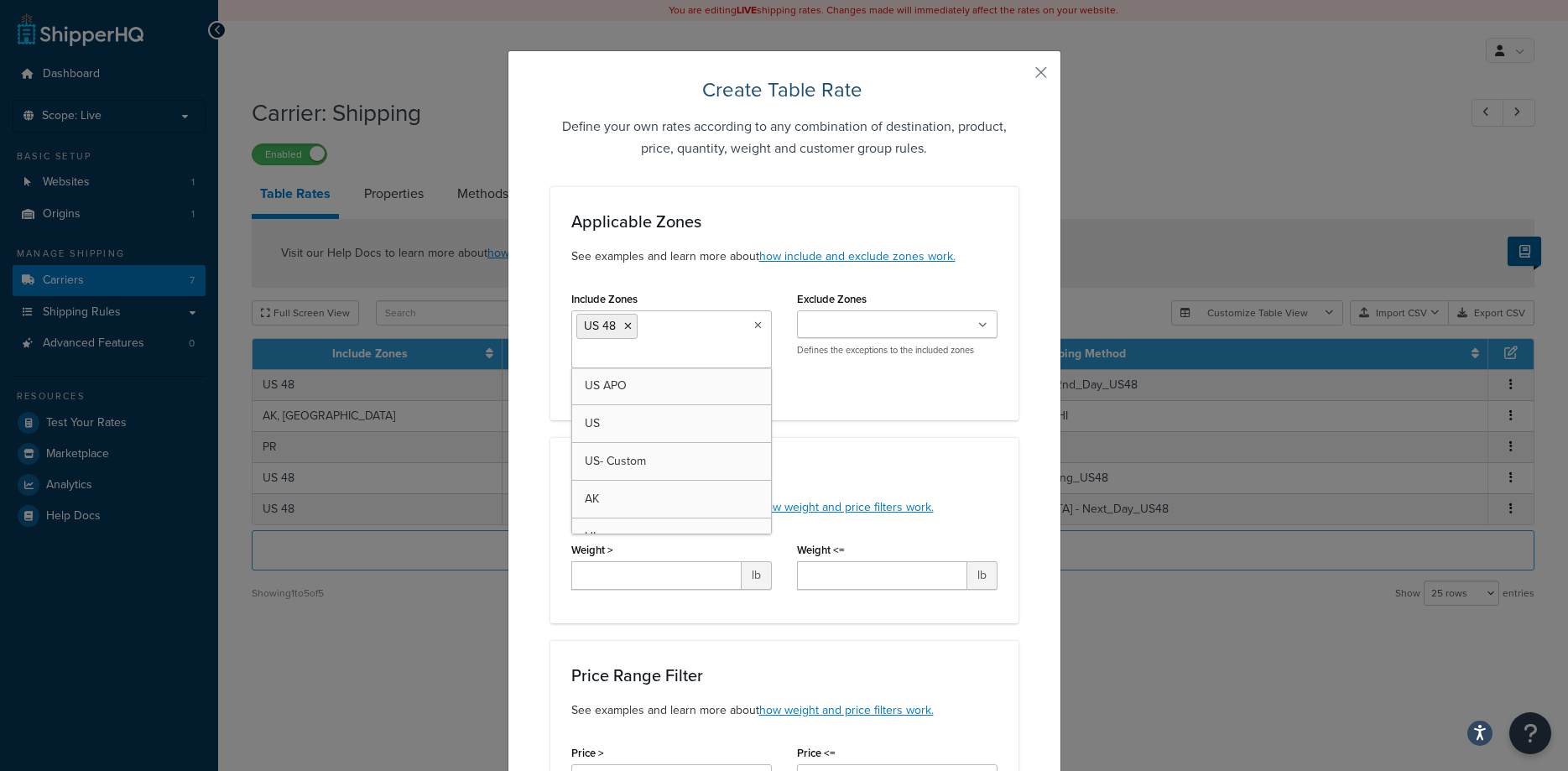
click at [774, 210] on div "Applicable Zones See examples and learn more about how include and exclude zone…" at bounding box center [784, 303] width 468 height 234
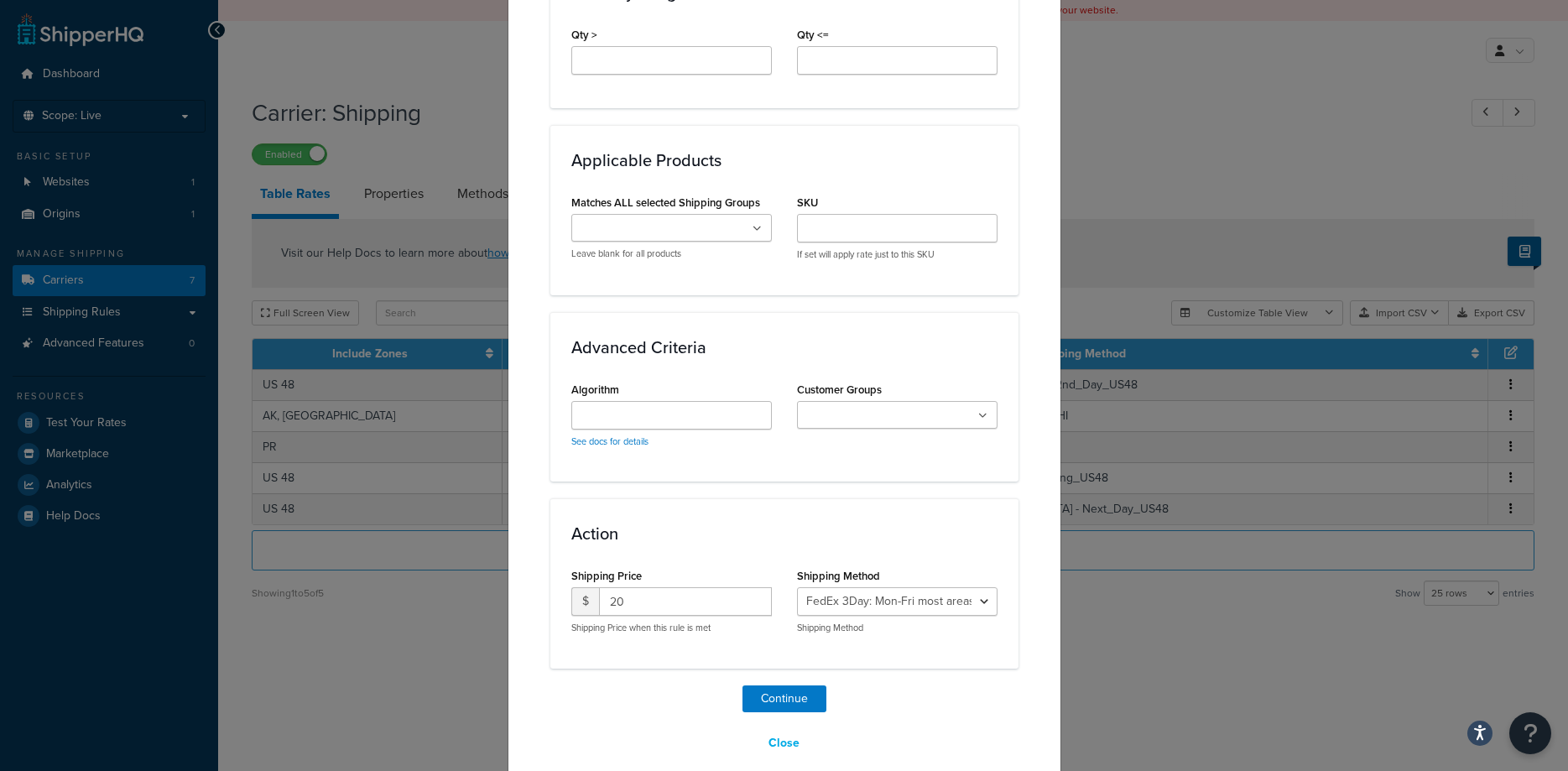
scroll to position [907, 0]
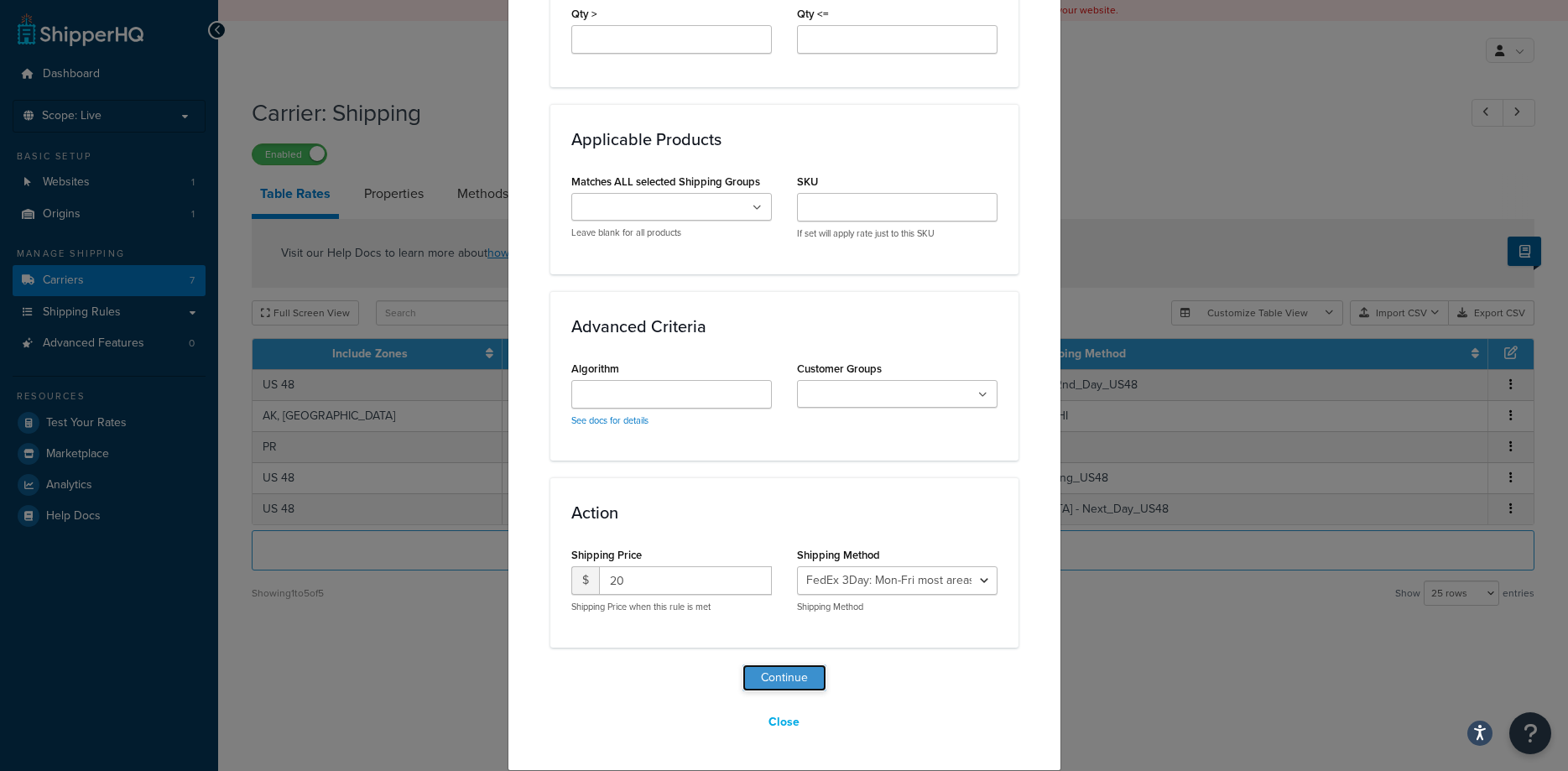
click at [770, 675] on button "Continue" at bounding box center [784, 677] width 84 height 26
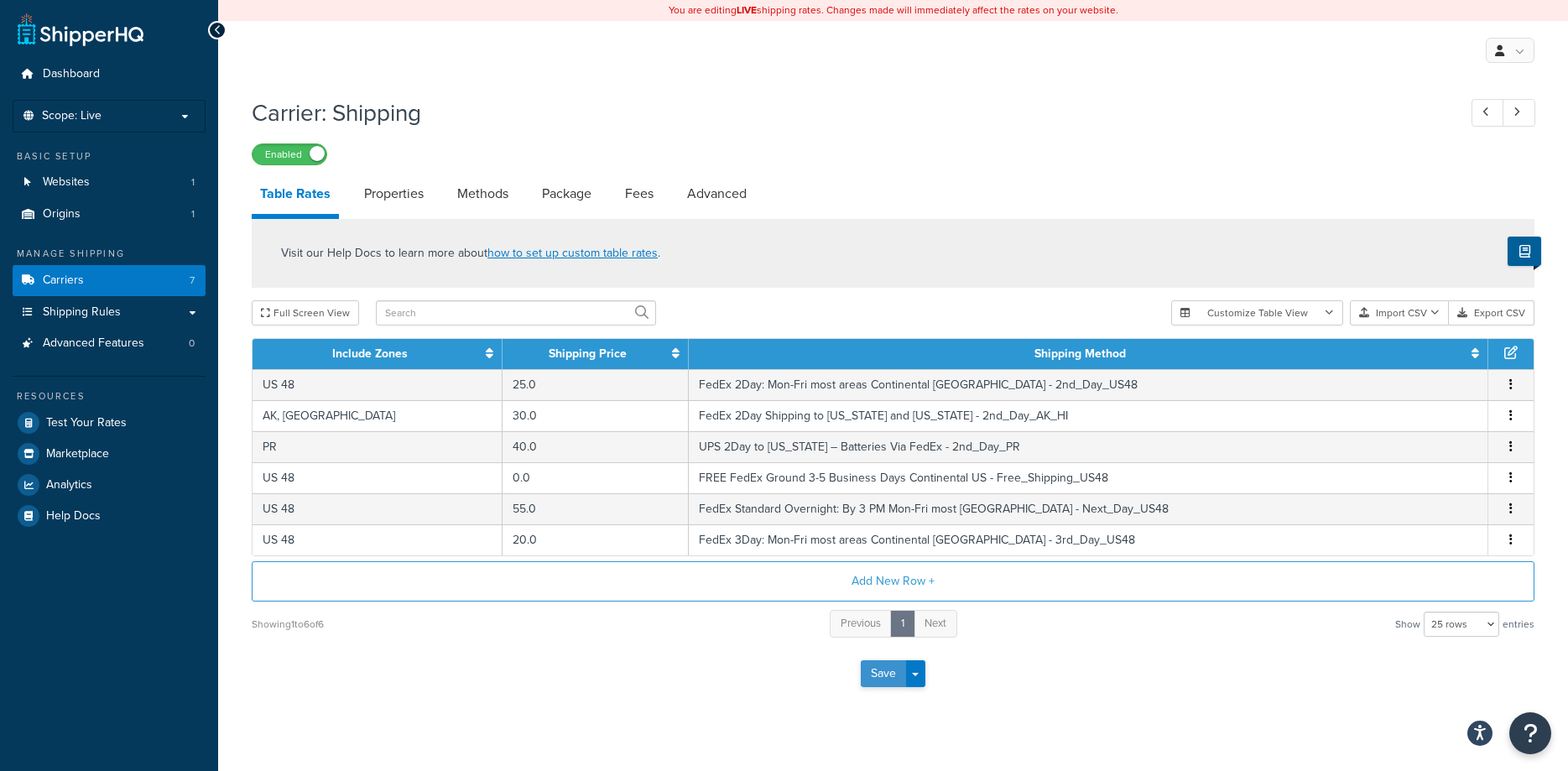
click at [885, 687] on button "Save" at bounding box center [884, 673] width 46 height 26
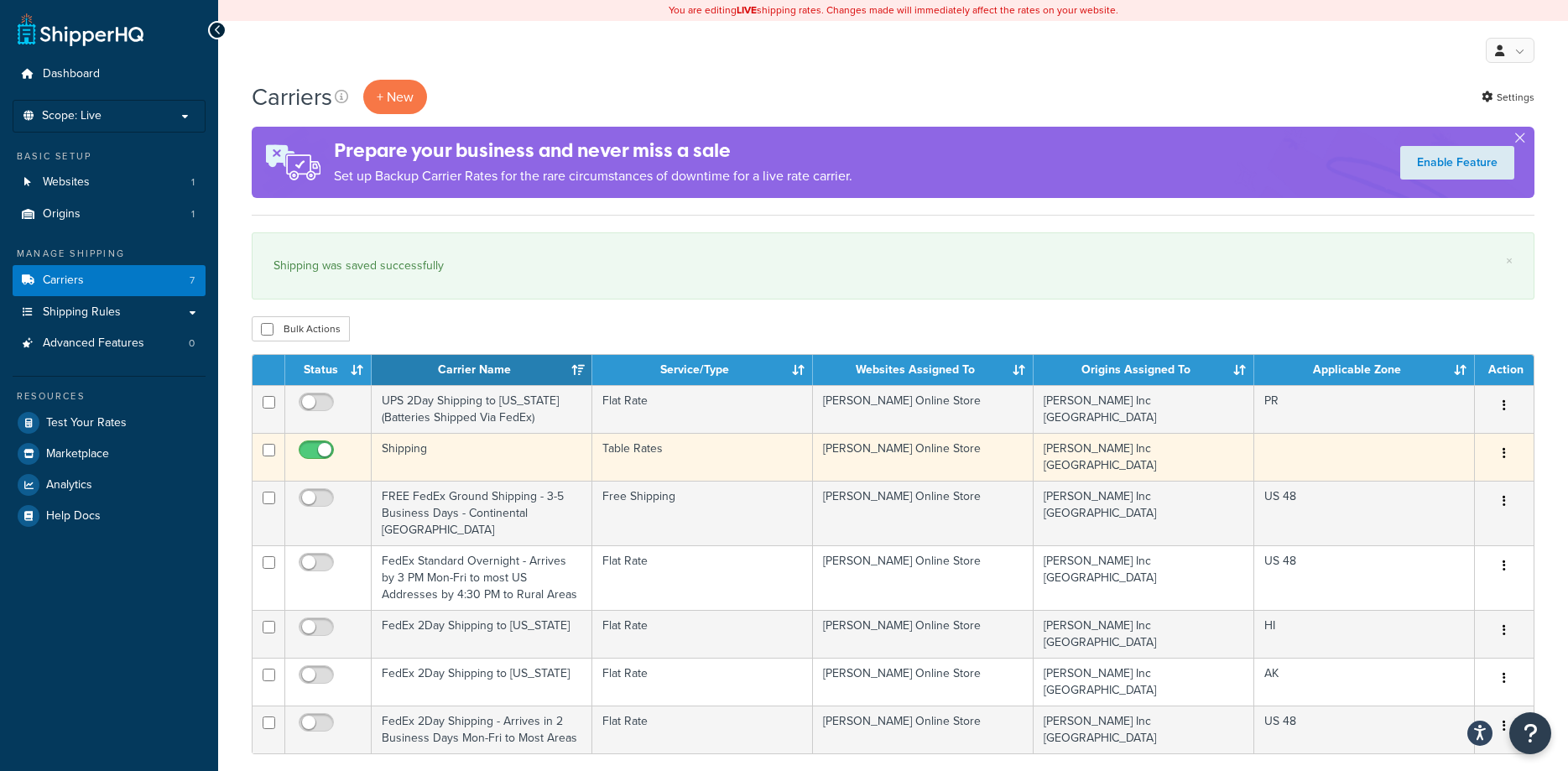
click at [1504, 455] on icon "button" at bounding box center [1504, 452] width 4 height 12
click at [1393, 495] on link "Edit" at bounding box center [1436, 488] width 133 height 35
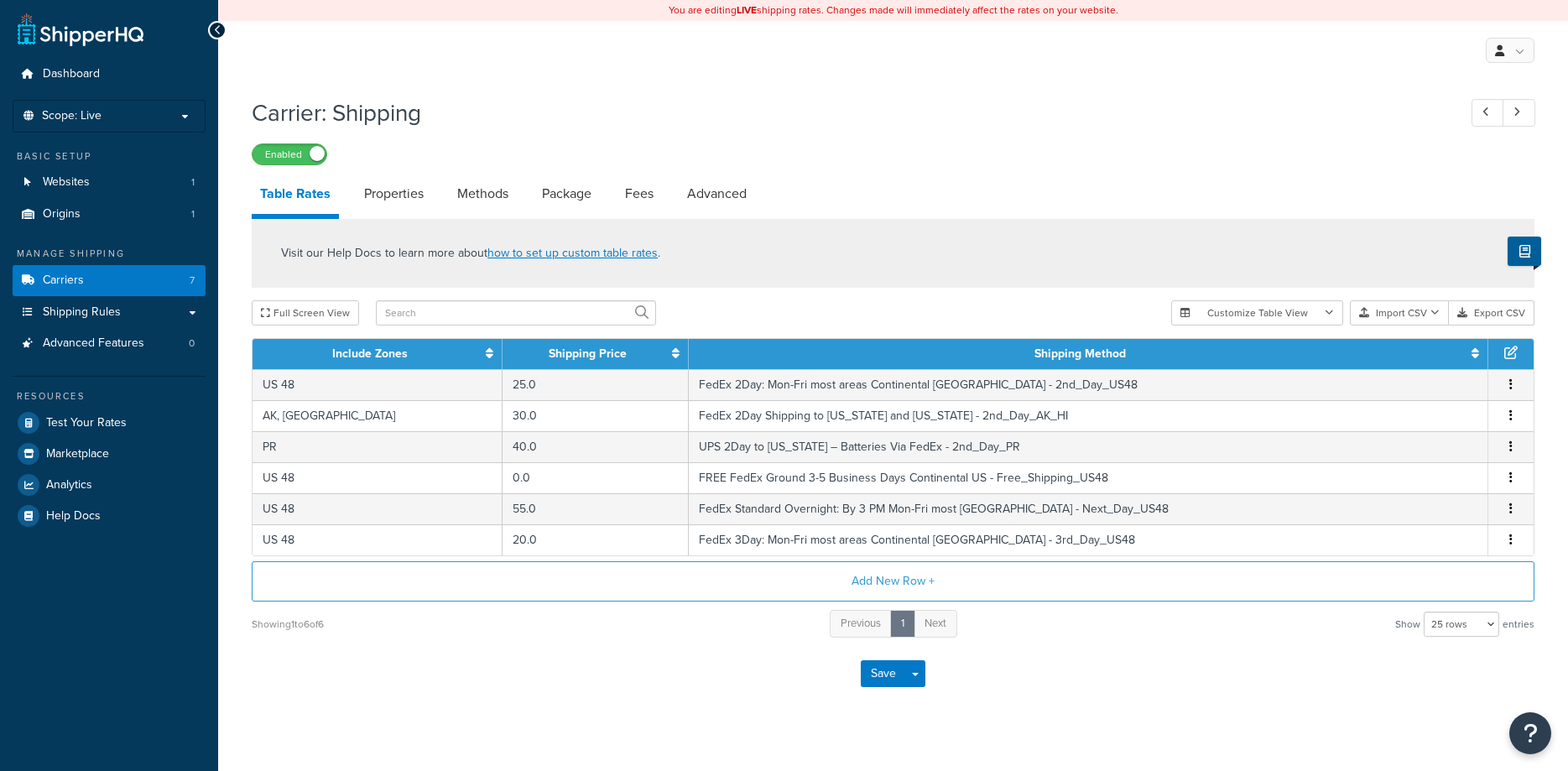
select select "25"
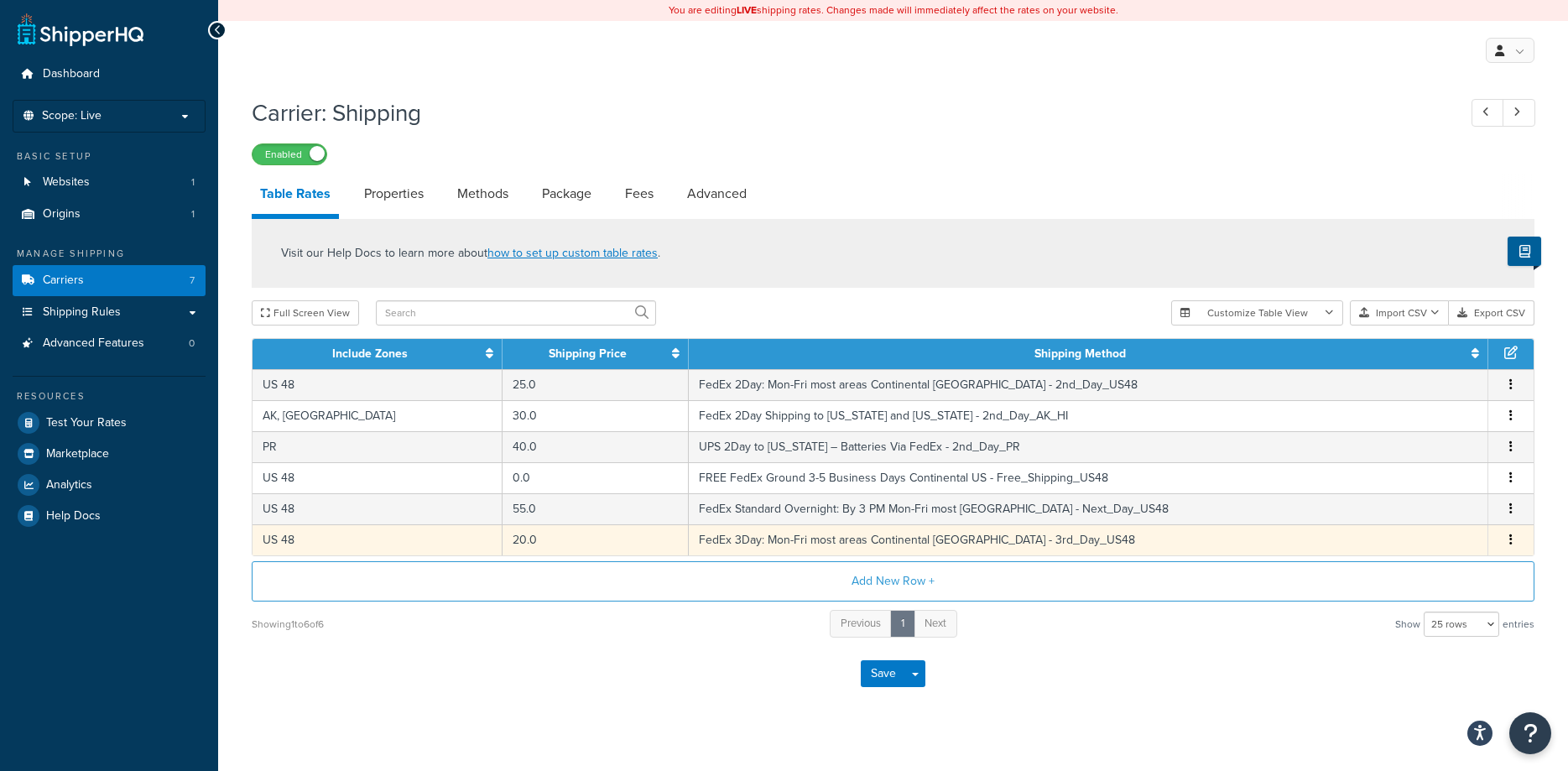
click at [1506, 535] on span "Edit Duplicate Delete" at bounding box center [1511, 540] width 25 height 18
click at [1512, 542] on button "button" at bounding box center [1511, 540] width 14 height 18
click at [1408, 581] on div "Delete" at bounding box center [1426, 577] width 119 height 35
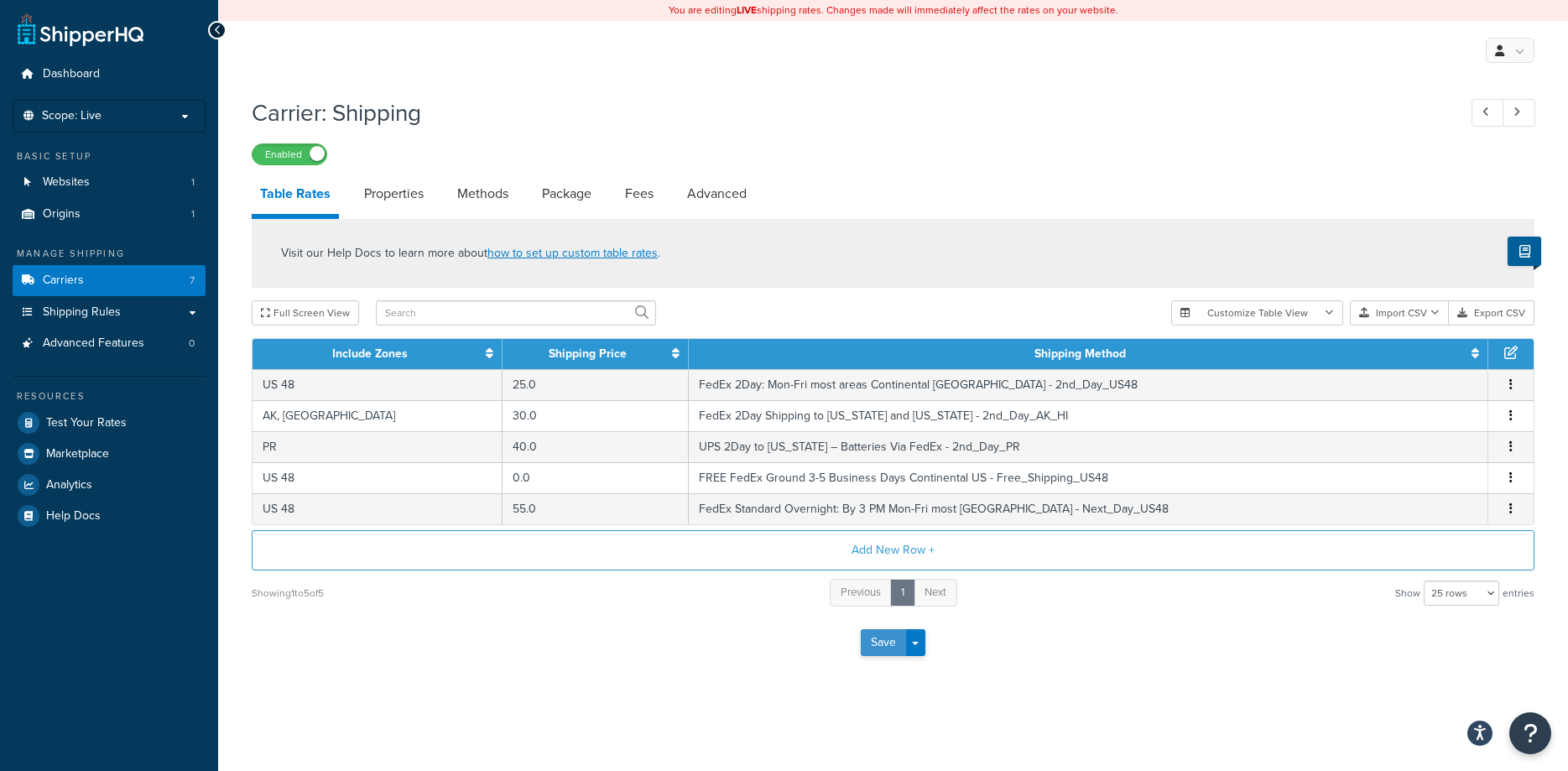
click at [883, 644] on button "Save" at bounding box center [884, 642] width 46 height 26
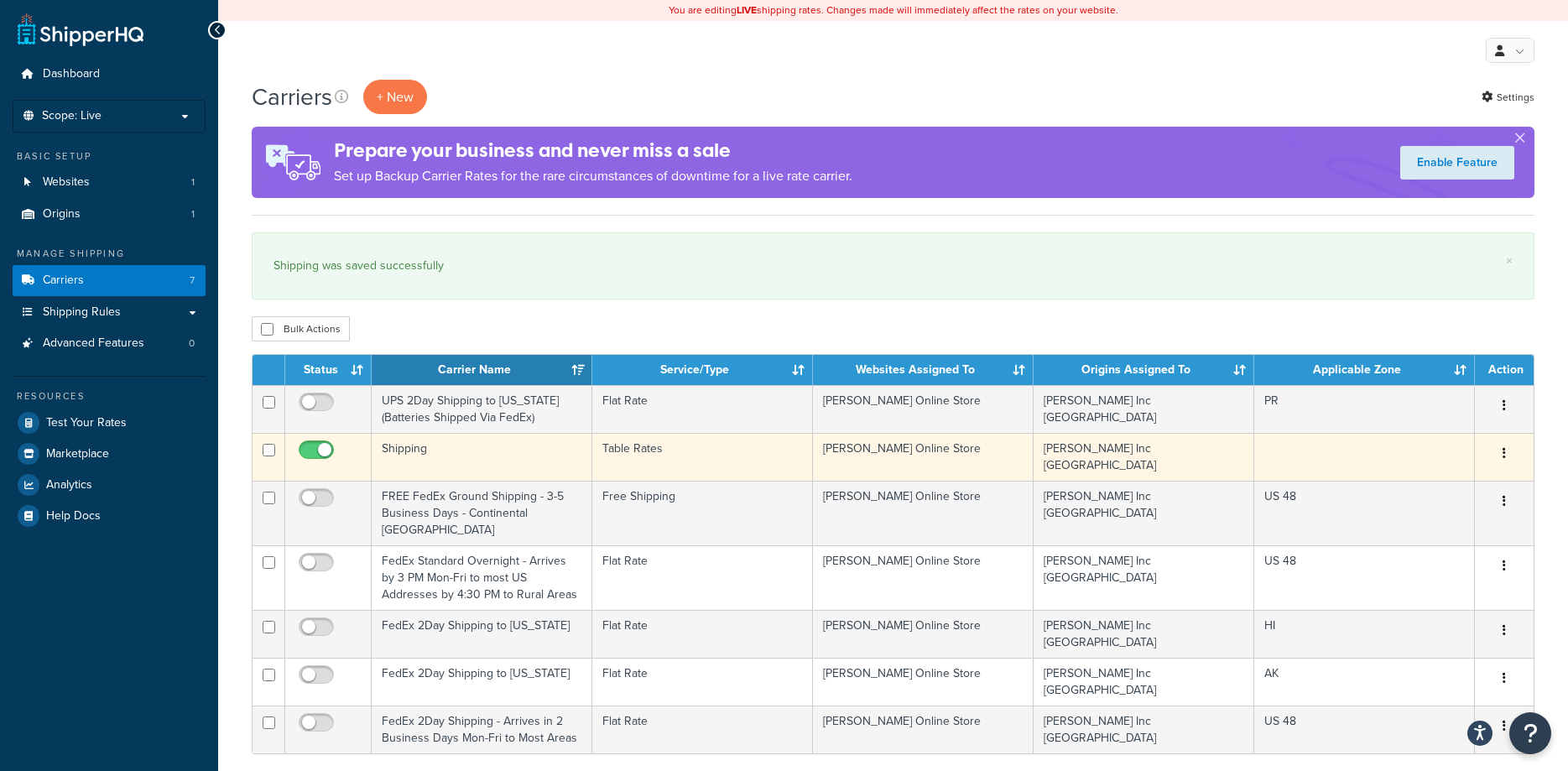
click at [1503, 451] on icon "button" at bounding box center [1504, 452] width 4 height 12
click at [1395, 488] on link "Edit" at bounding box center [1436, 488] width 133 height 35
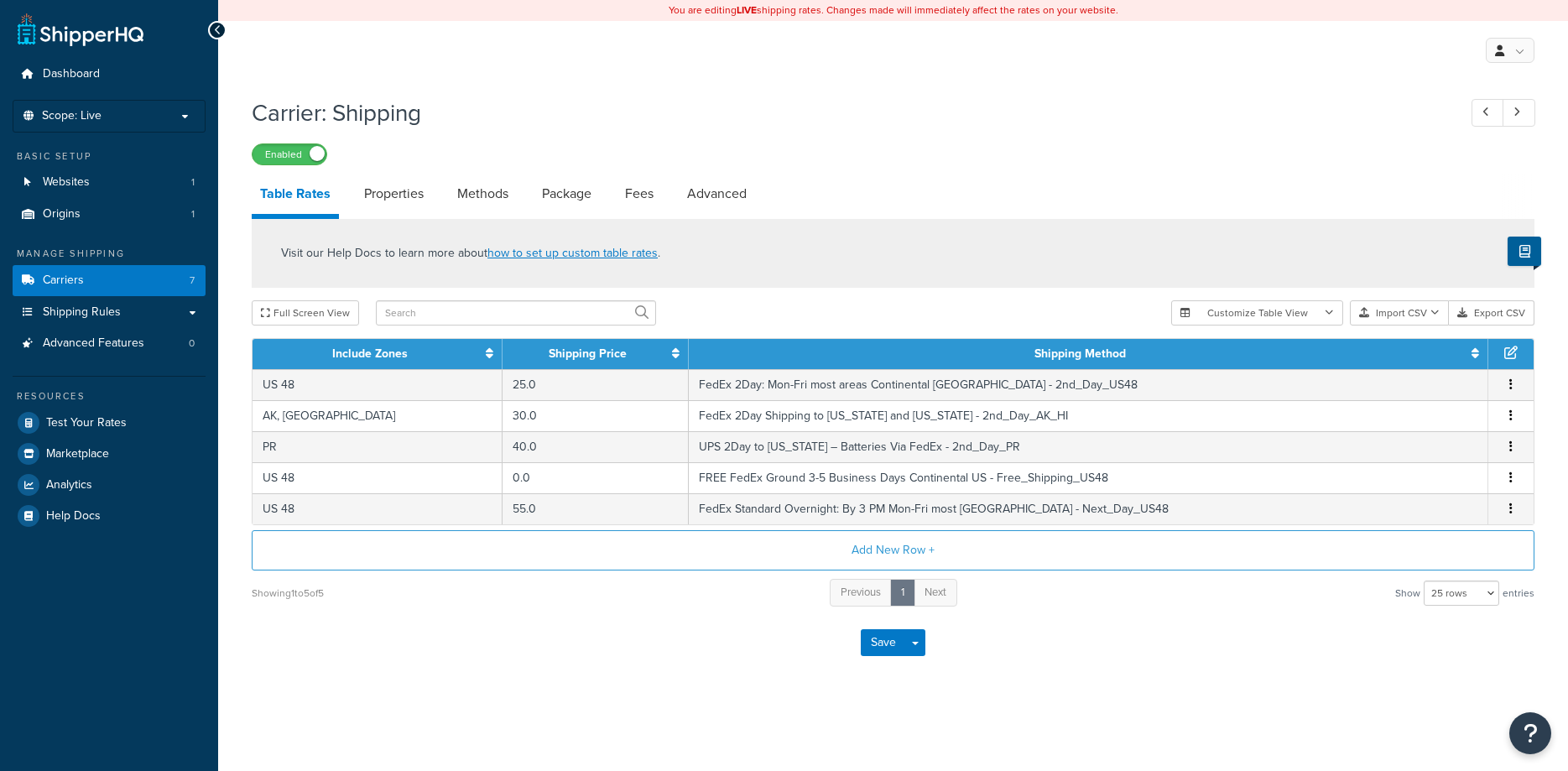
select select "25"
click at [479, 195] on link "Methods" at bounding box center [482, 194] width 68 height 40
select select "25"
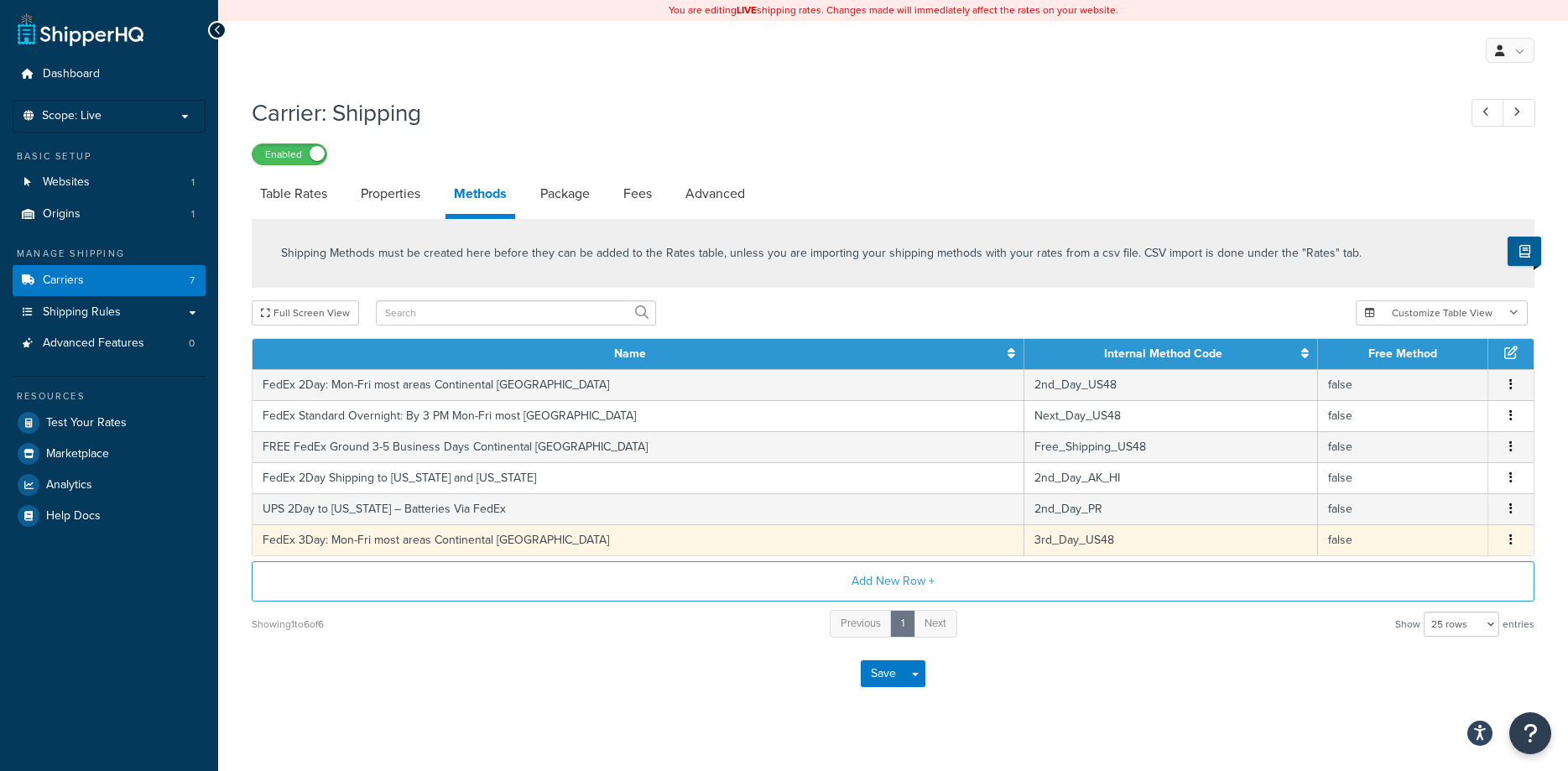
click at [1512, 539] on button "button" at bounding box center [1511, 540] width 14 height 18
click at [1399, 523] on div "Edit" at bounding box center [1426, 526] width 119 height 35
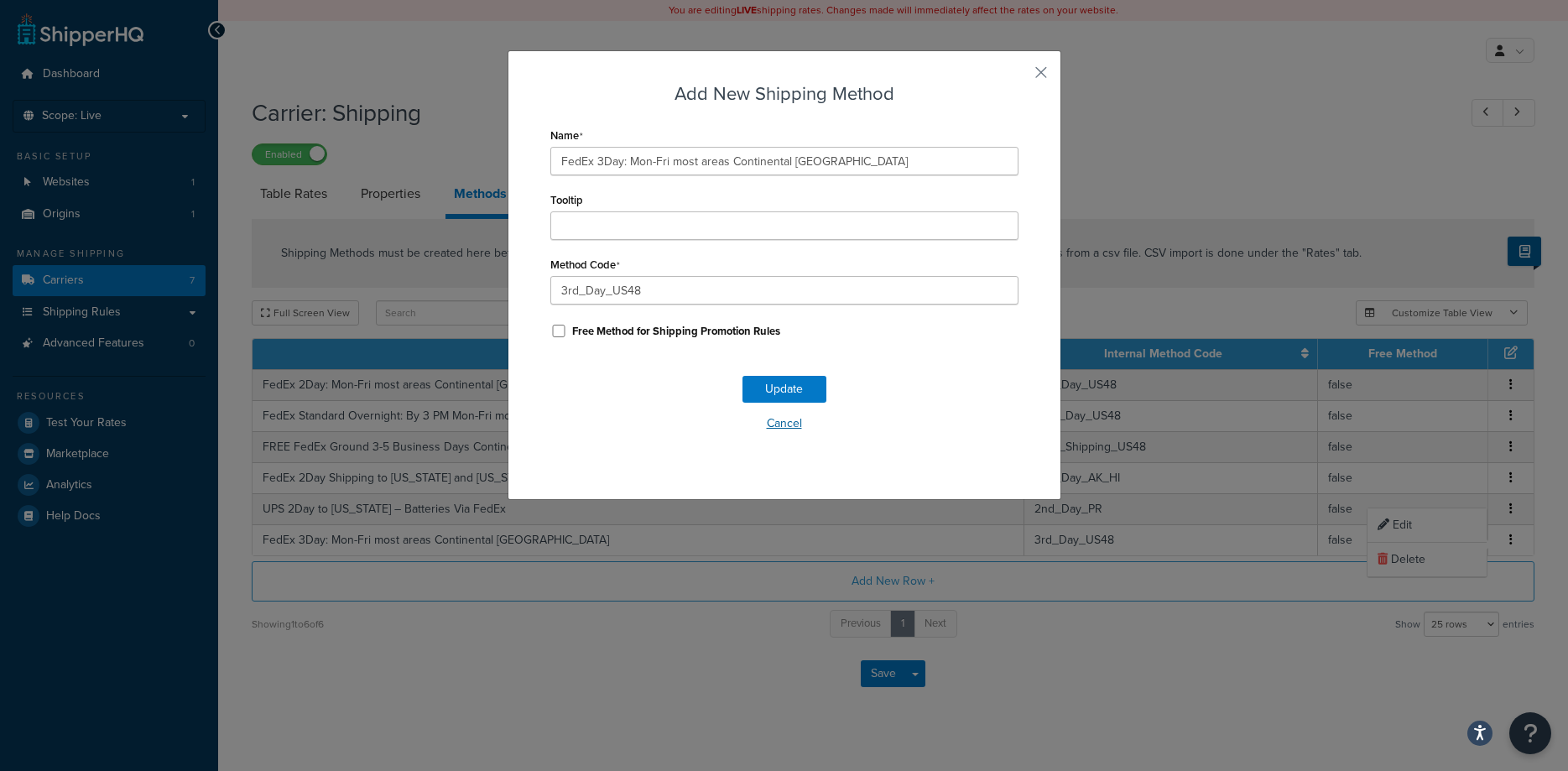
click at [794, 420] on button "Cancel" at bounding box center [784, 424] width 468 height 25
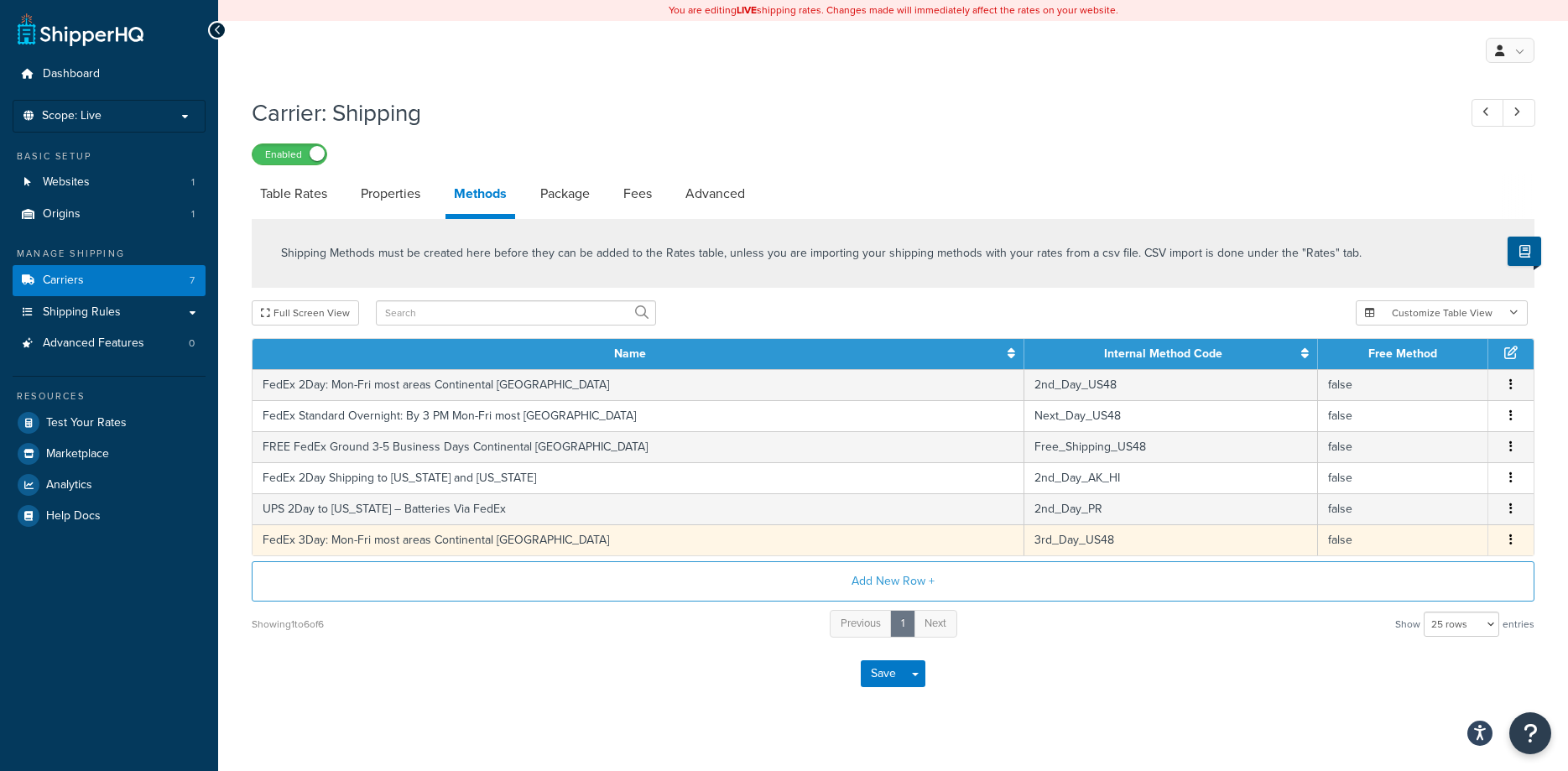
click at [1510, 539] on icon "button" at bounding box center [1511, 539] width 4 height 12
click at [1432, 562] on div "Delete" at bounding box center [1426, 560] width 119 height 35
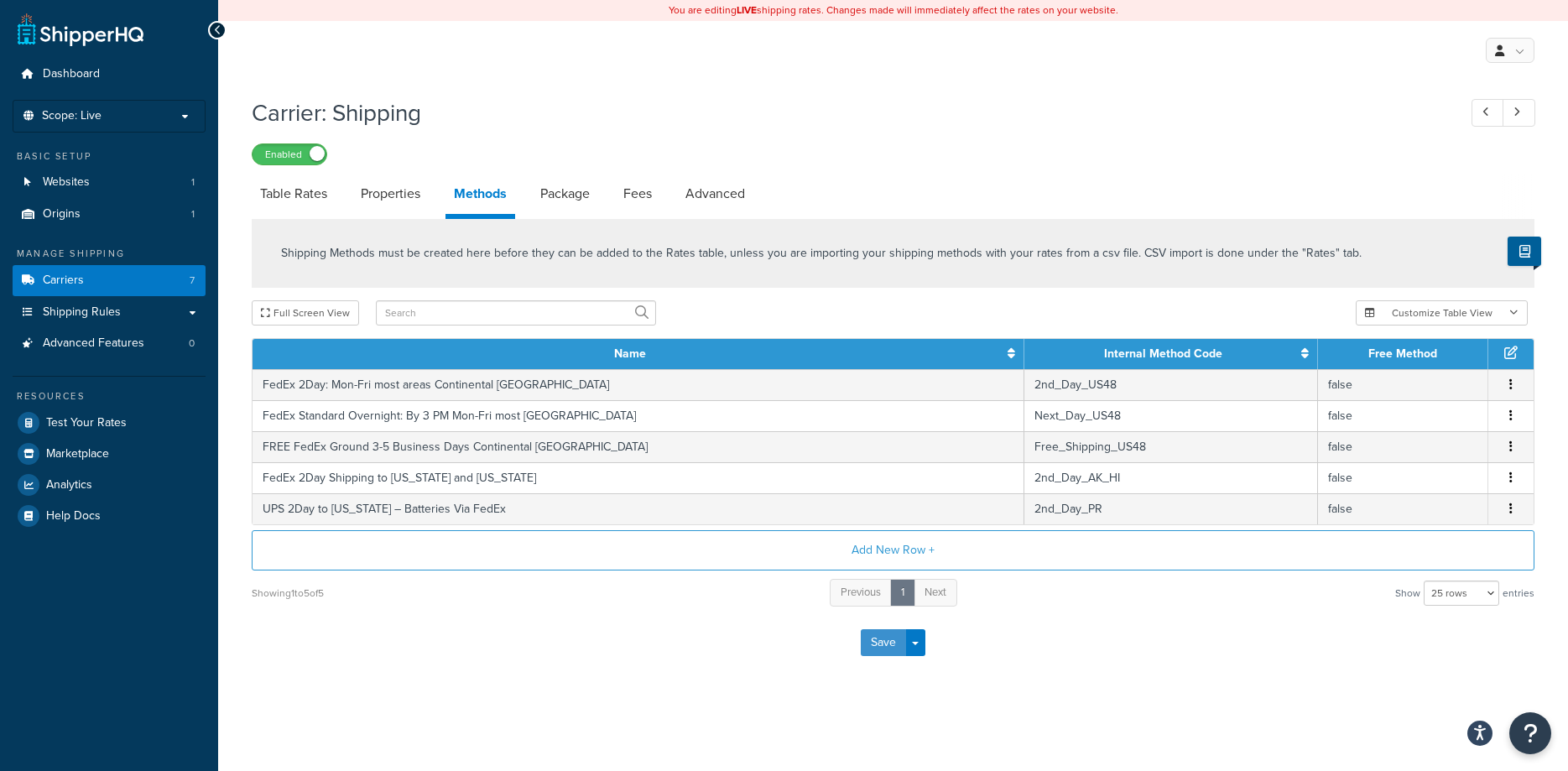
click at [885, 645] on button "Save" at bounding box center [884, 642] width 46 height 26
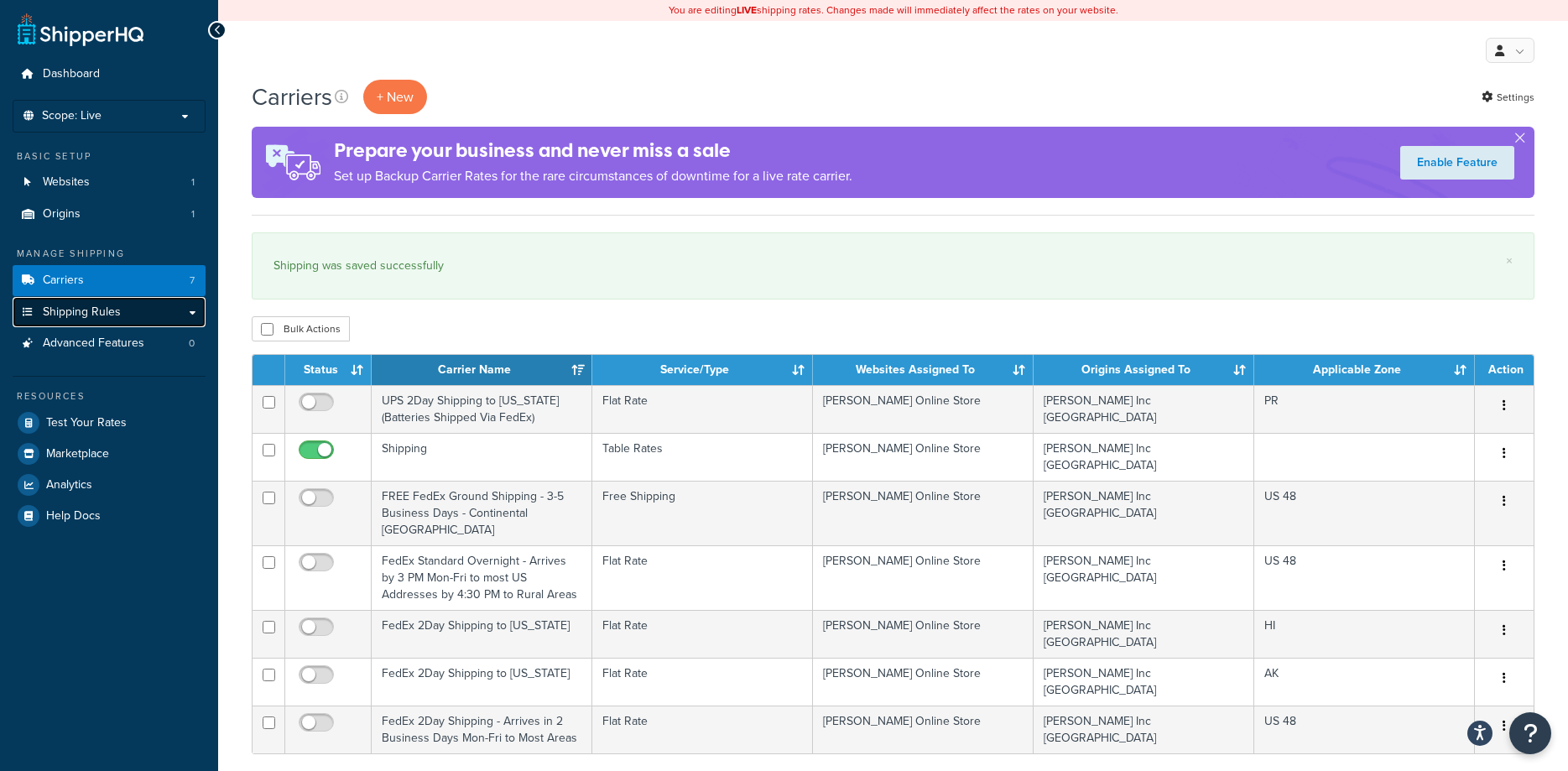
click at [185, 315] on link "Shipping Rules" at bounding box center [109, 312] width 193 height 31
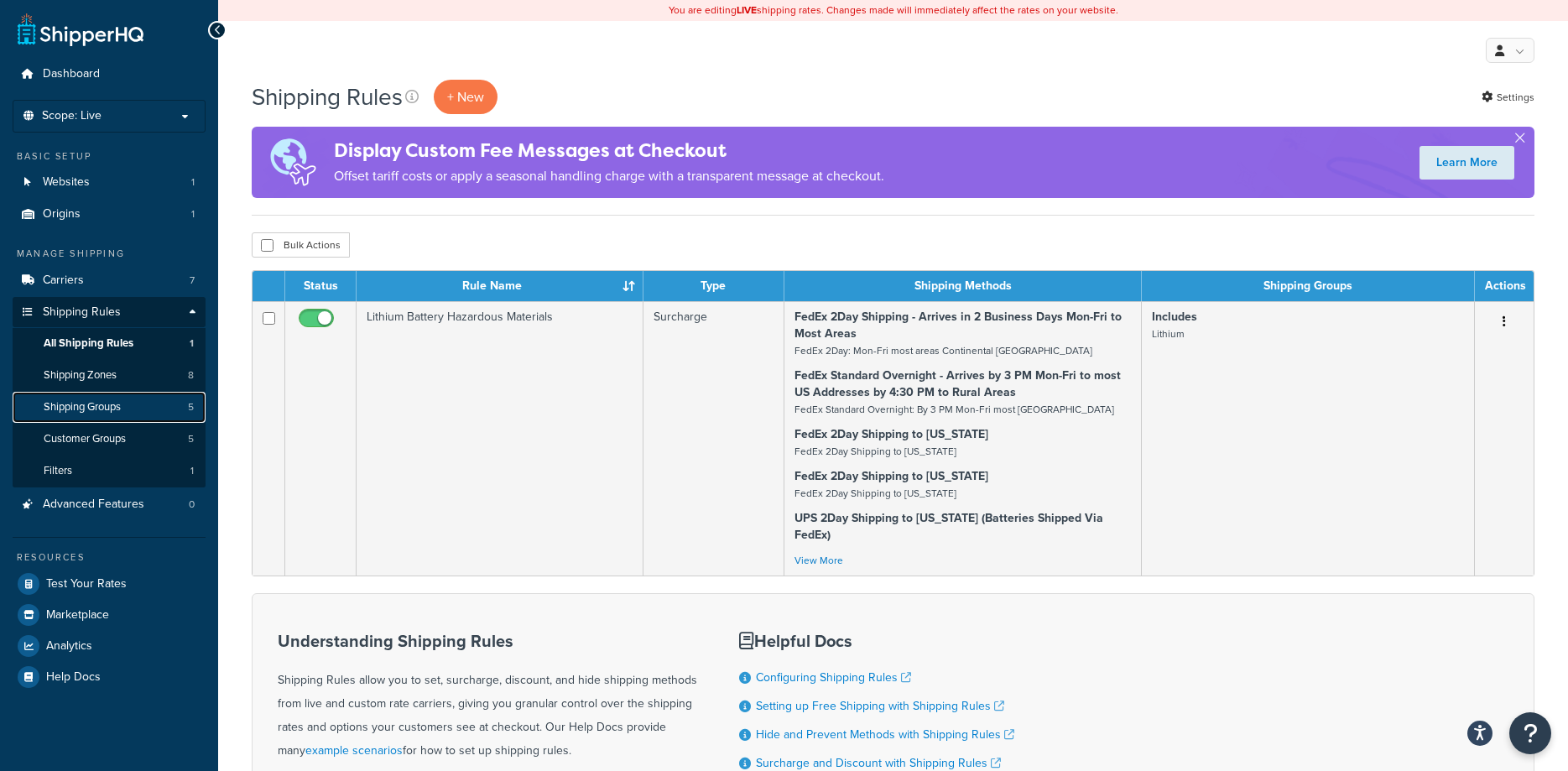
click at [101, 395] on link "Shipping Groups 5" at bounding box center [109, 407] width 193 height 31
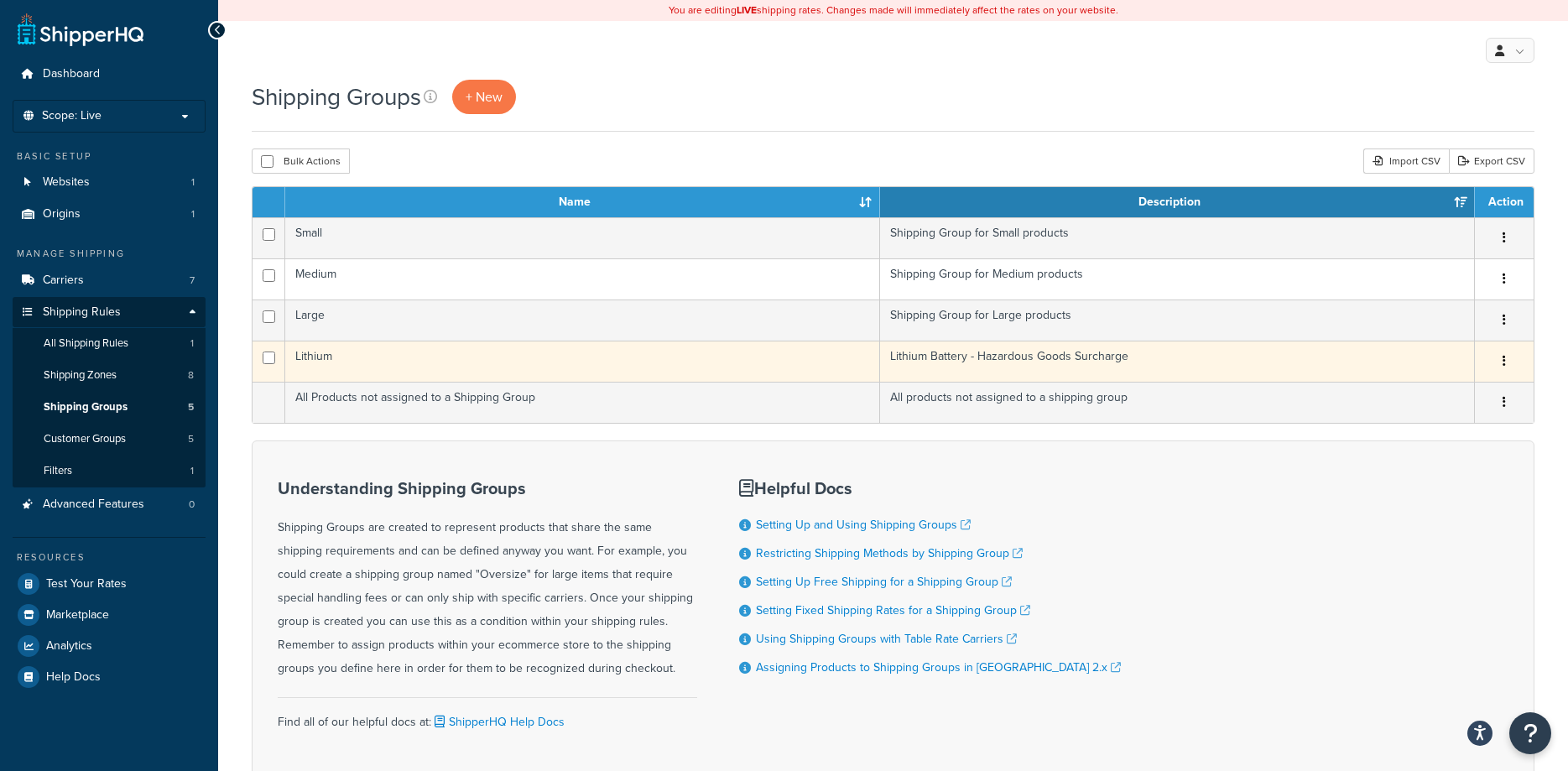
click at [1505, 360] on icon "button" at bounding box center [1504, 360] width 4 height 12
click at [1426, 391] on link "Edit" at bounding box center [1436, 396] width 133 height 35
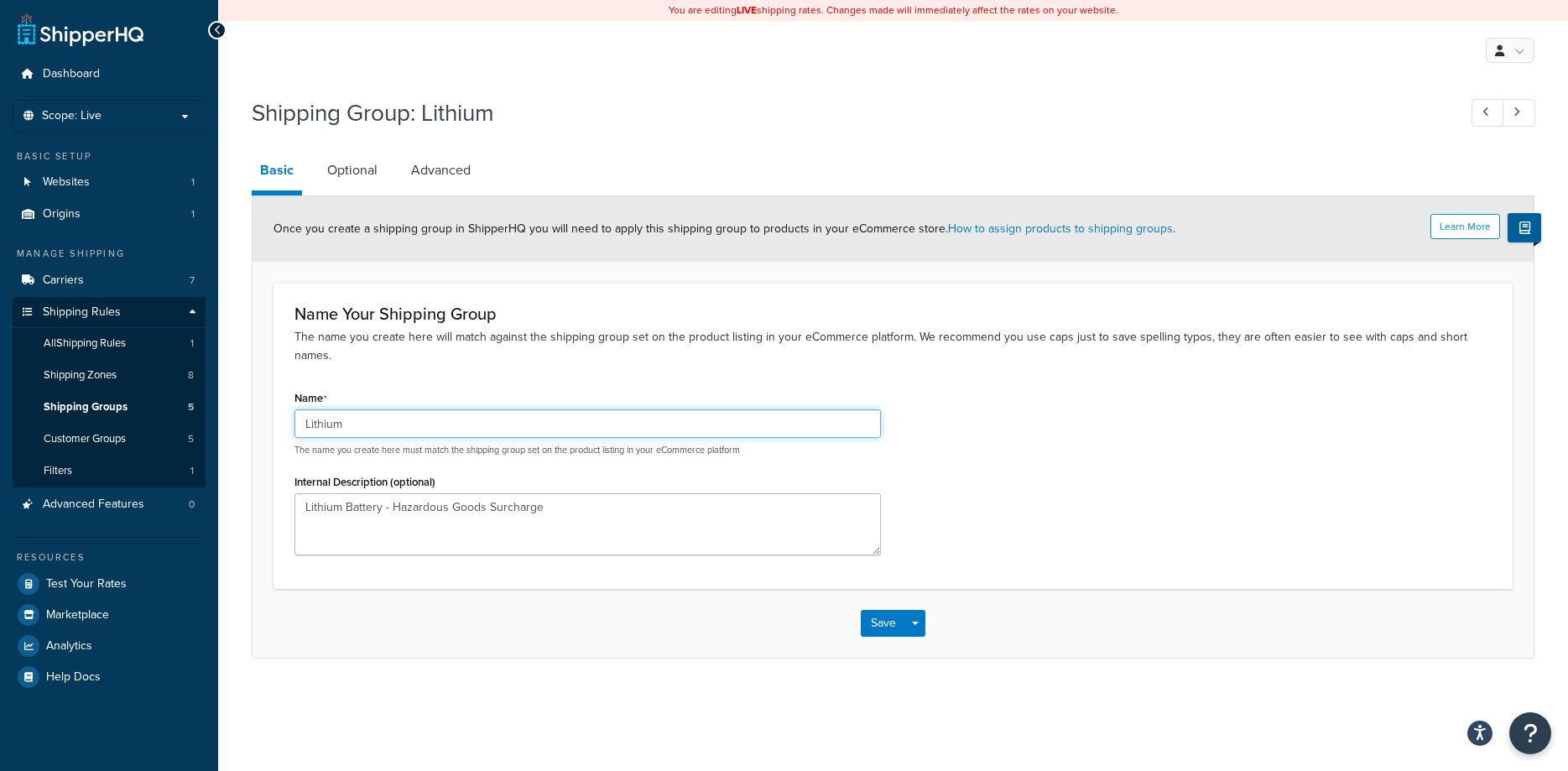
drag, startPoint x: 361, startPoint y: 405, endPoint x: 292, endPoint y: 406, distance: 69.0
click at [295, 410] on input "Lithium" at bounding box center [588, 423] width 586 height 28
click at [369, 170] on link "Optional" at bounding box center [352, 170] width 67 height 40
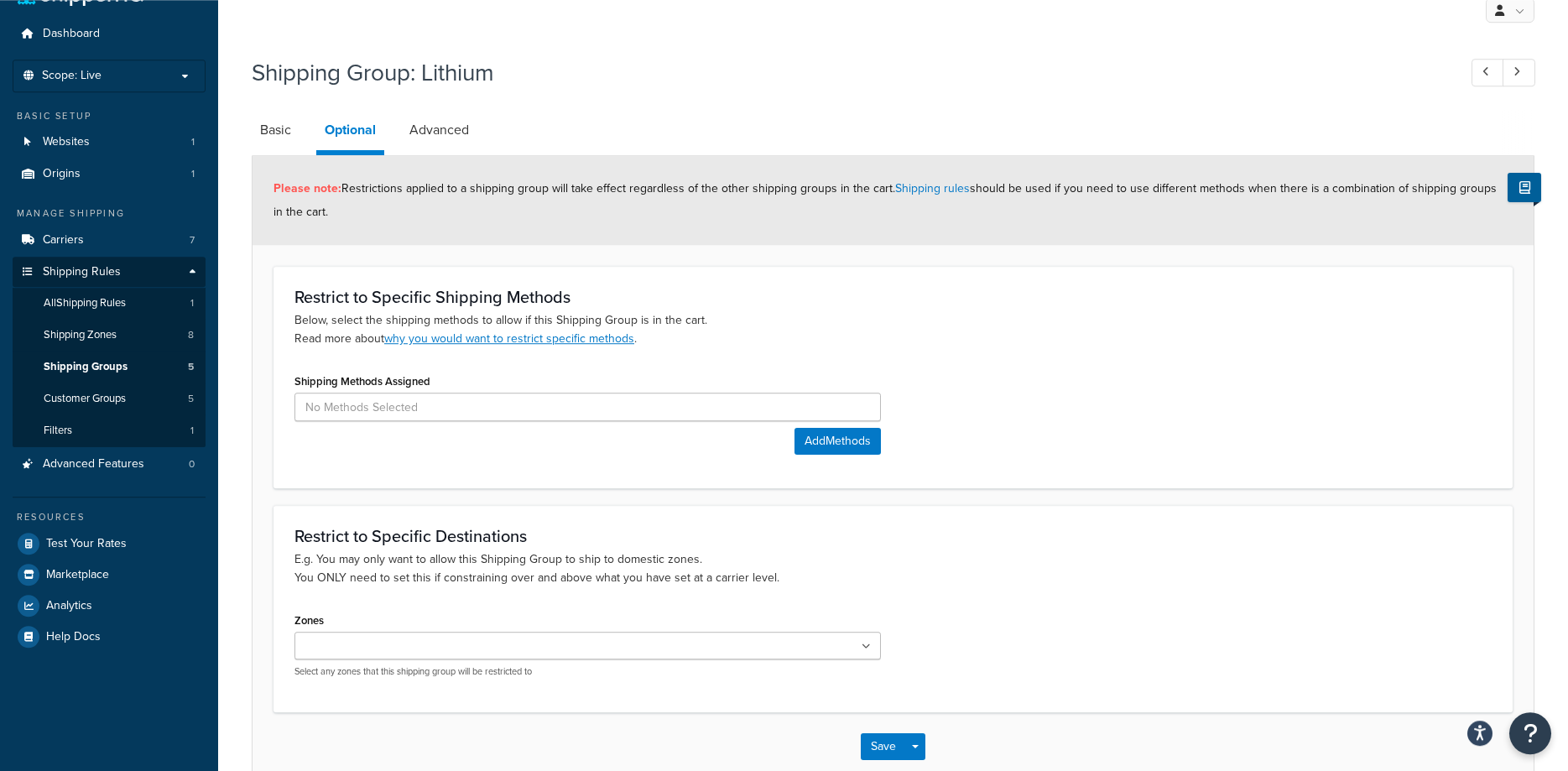
scroll to position [86, 0]
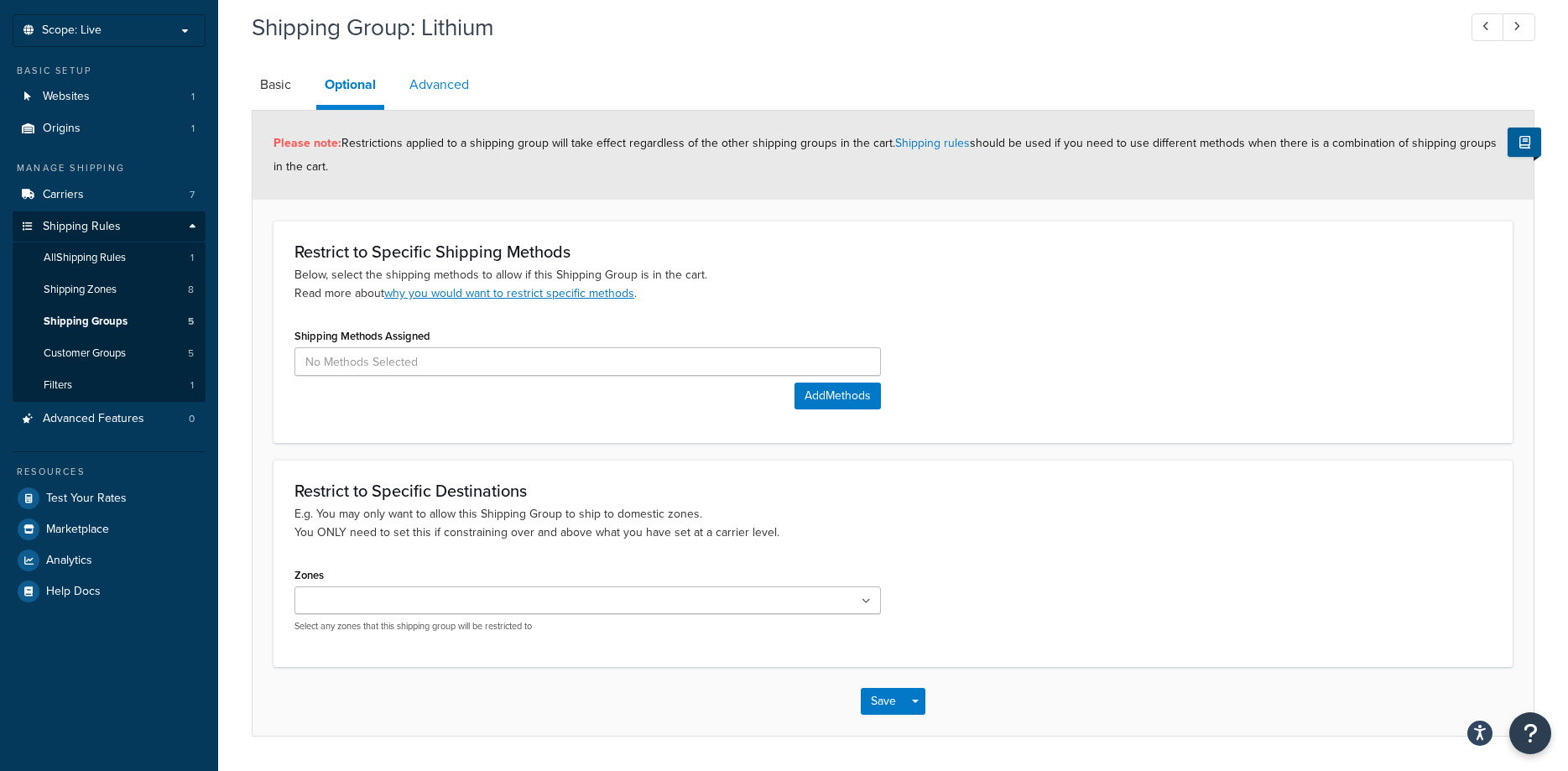
click at [448, 88] on link "Advanced" at bounding box center [440, 85] width 76 height 40
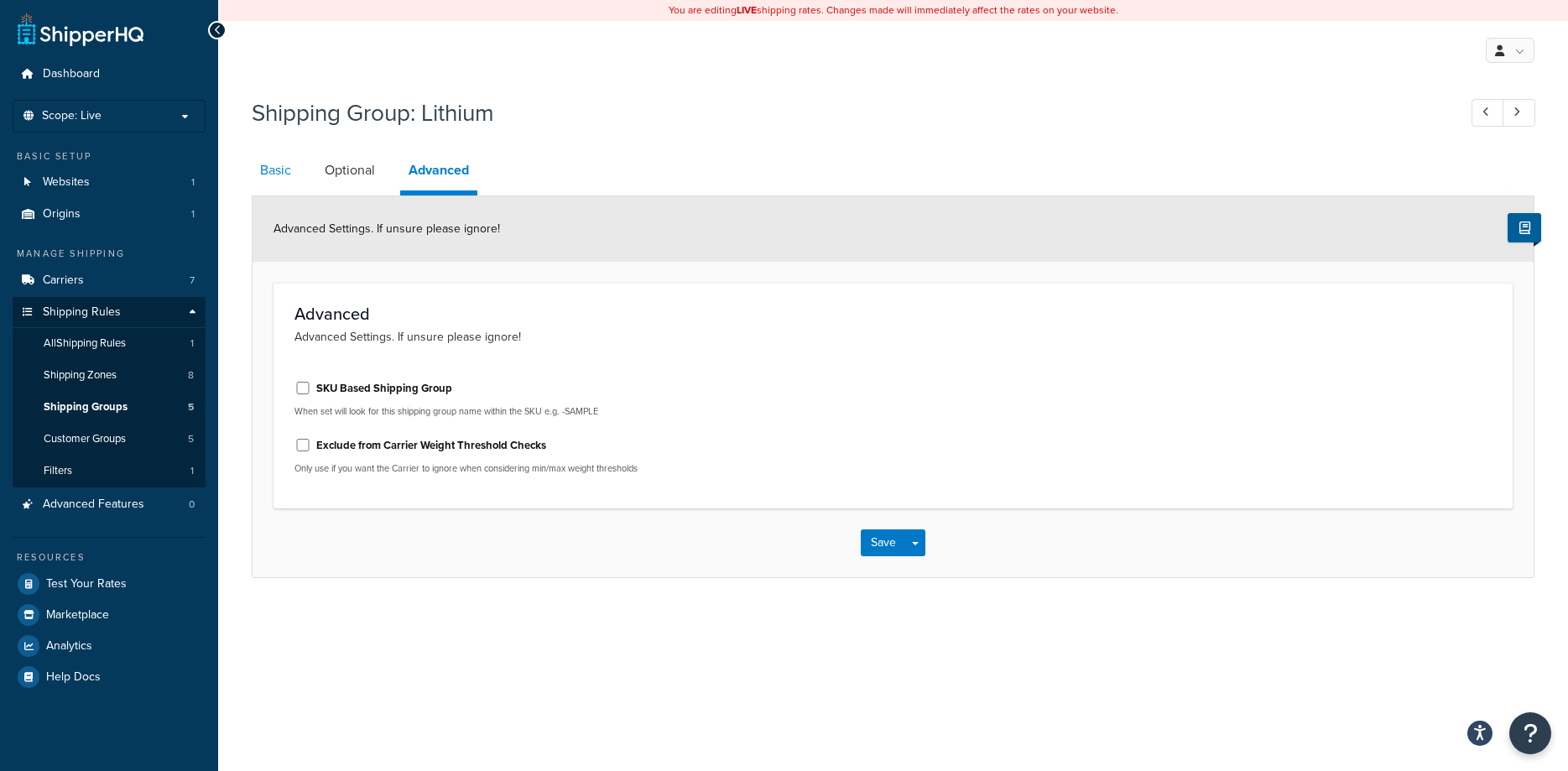
click at [267, 167] on link "Basic" at bounding box center [276, 170] width 48 height 40
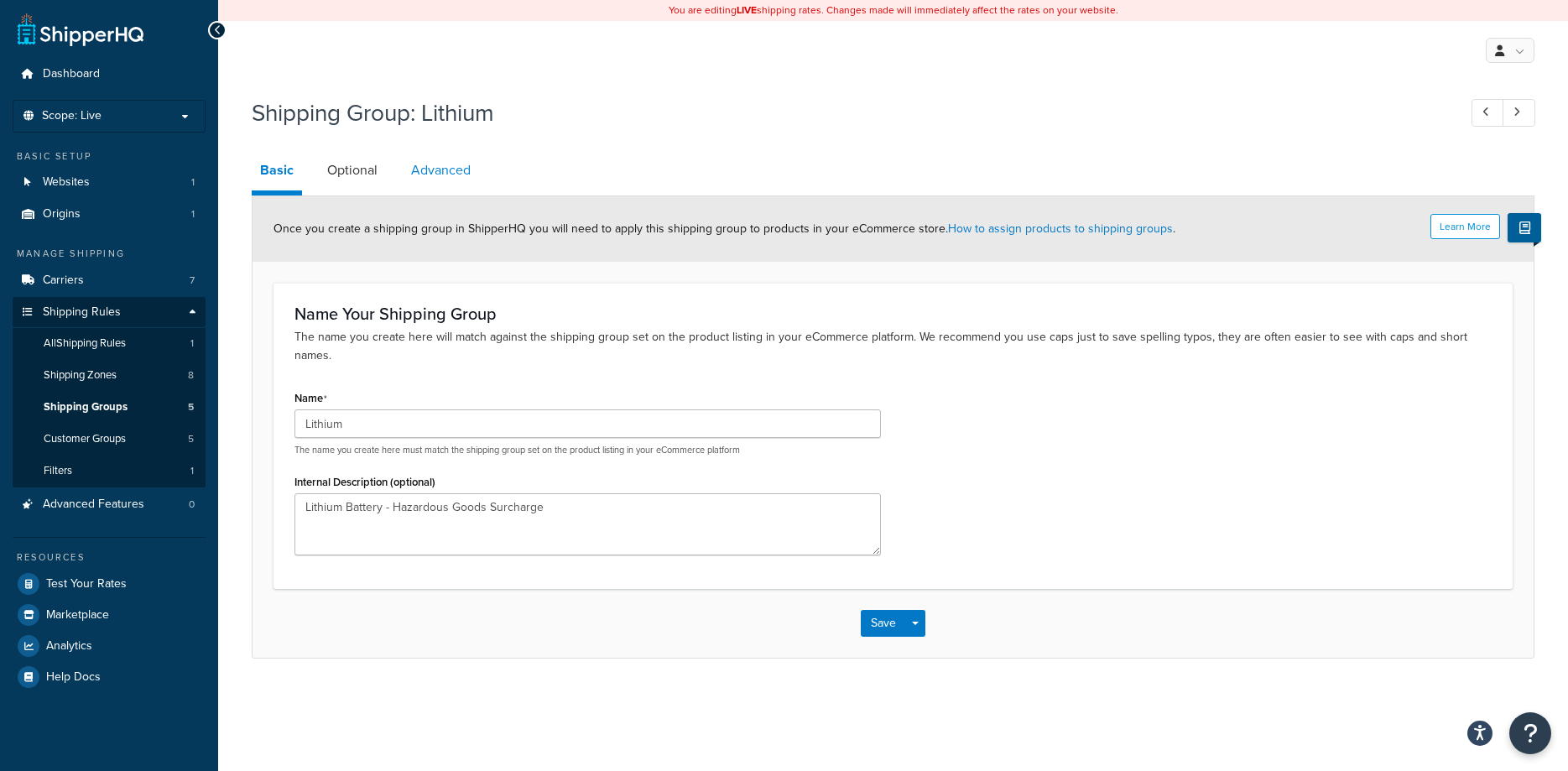
click at [442, 170] on link "Advanced" at bounding box center [440, 170] width 76 height 40
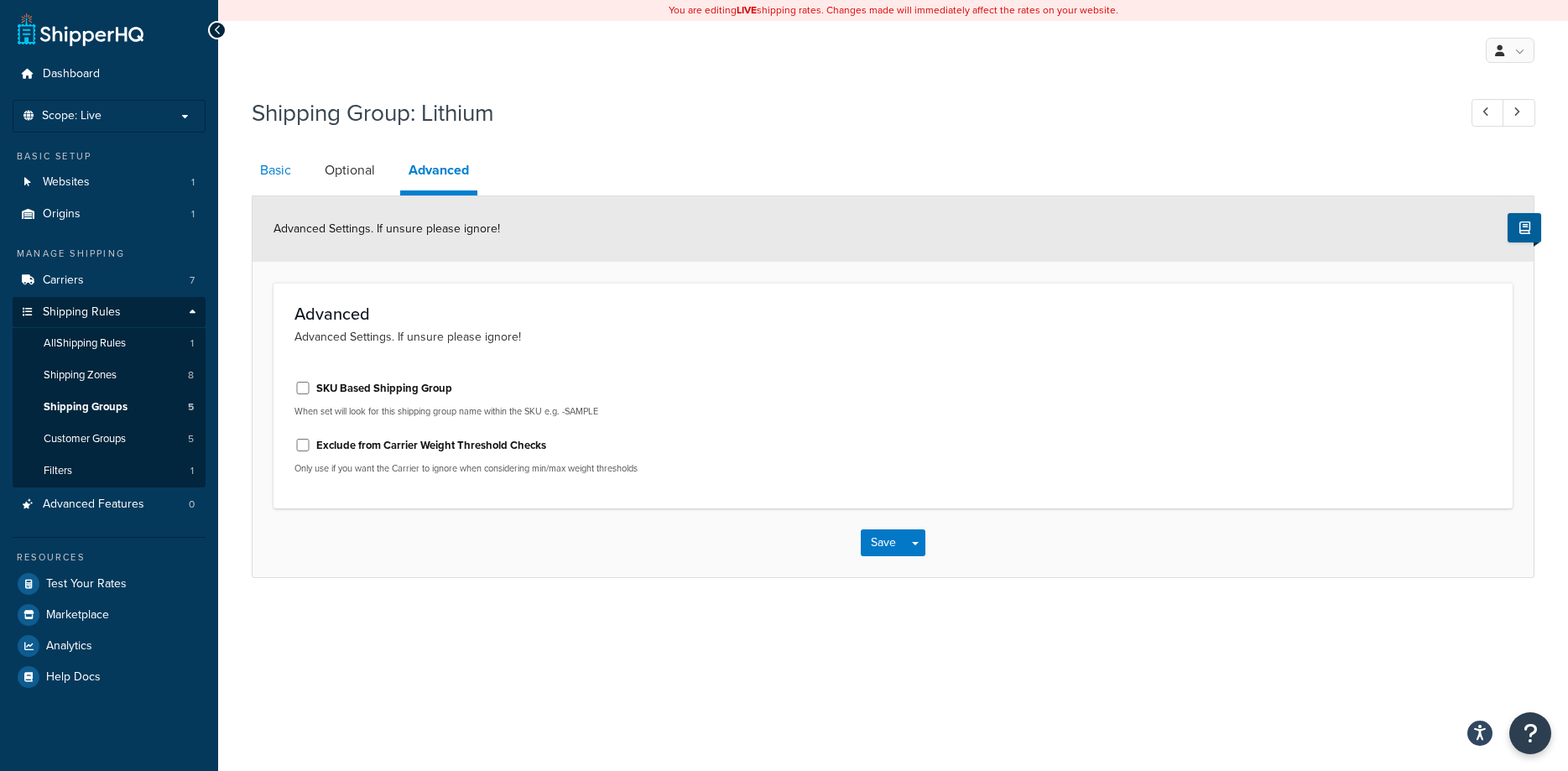
click at [273, 176] on link "Basic" at bounding box center [276, 170] width 48 height 40
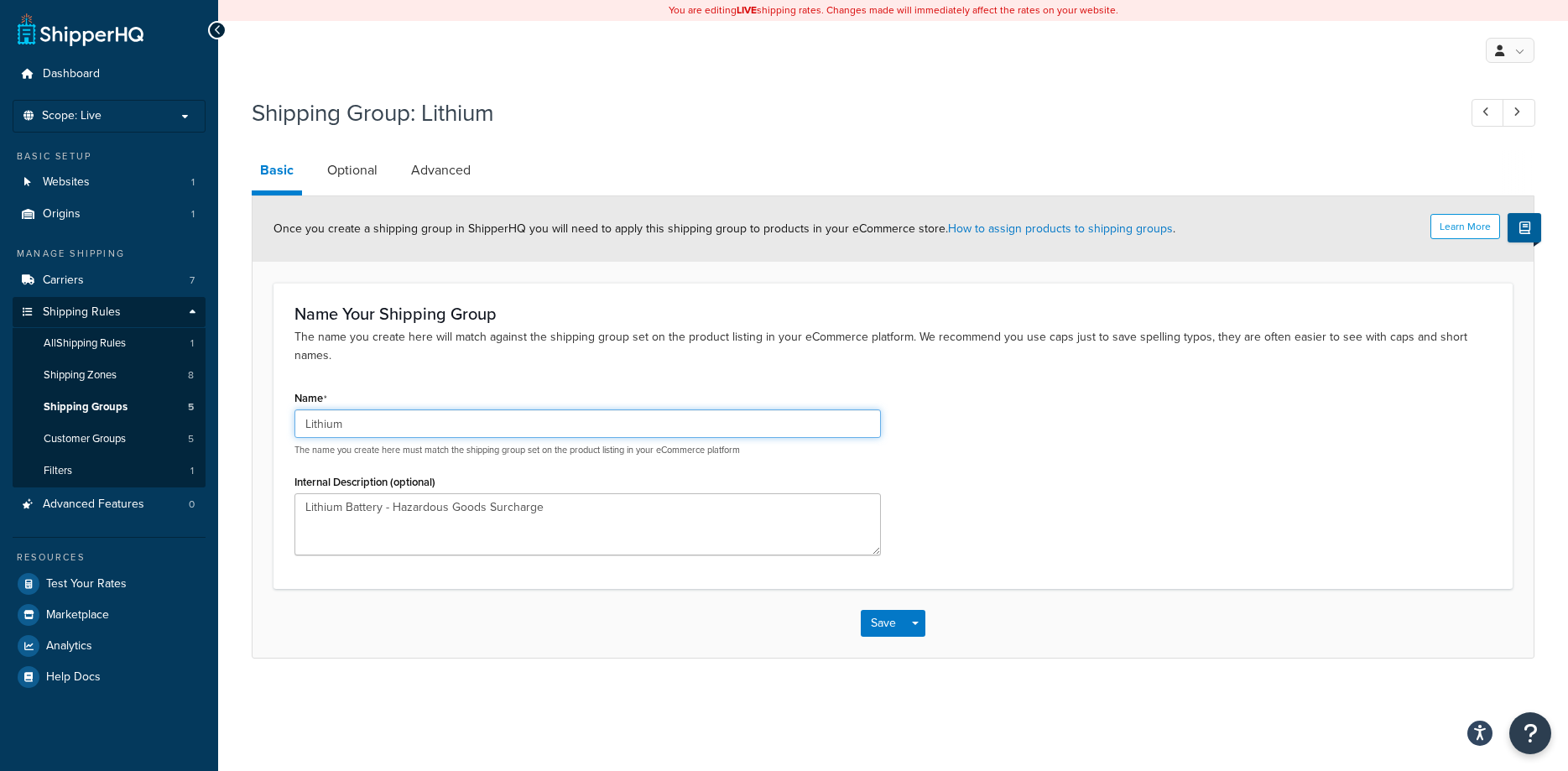
drag, startPoint x: 353, startPoint y: 402, endPoint x: 252, endPoint y: 401, distance: 101.0
click at [295, 410] on input "Lithium" at bounding box center [588, 423] width 586 height 28
click at [885, 610] on button "Save" at bounding box center [884, 623] width 46 height 26
